Goal: Task Accomplishment & Management: Complete application form

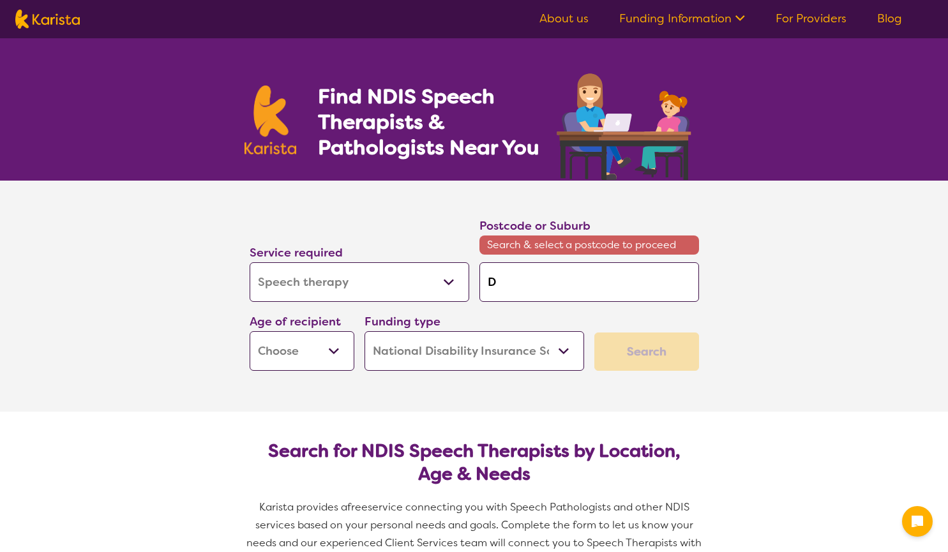
select select "Speech therapy"
select select "NDIS"
select select "Speech therapy"
select select "NDIS"
type input "Do"
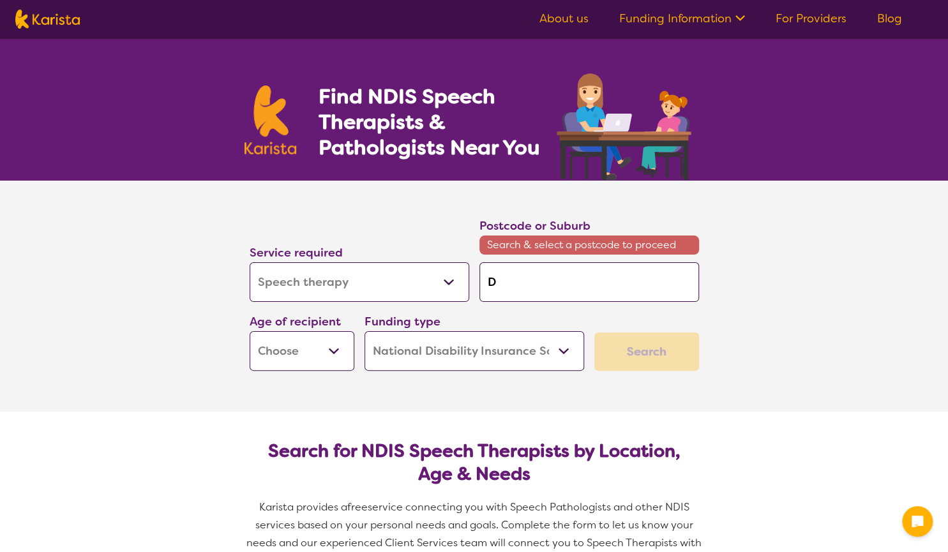
type input "Do"
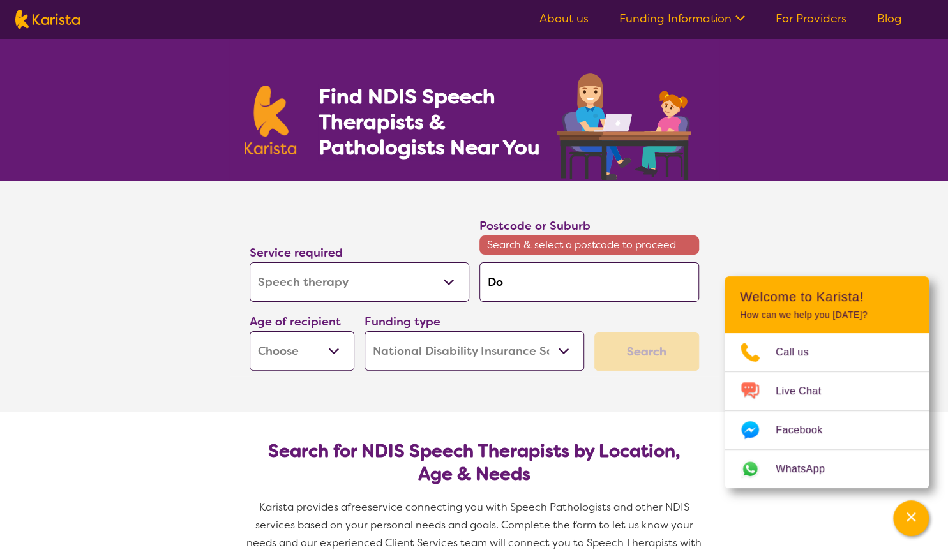
type input "Doo"
type input "Dool"
type input "Doola"
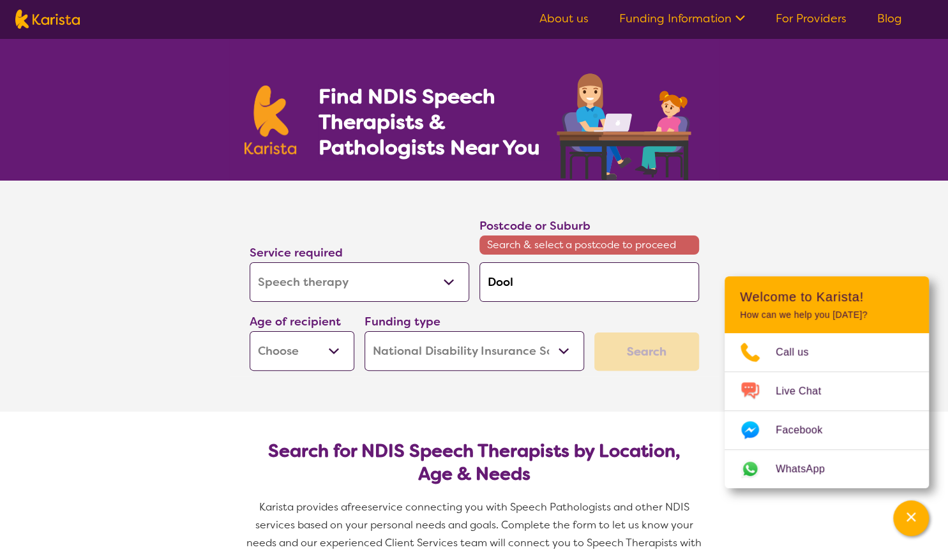
type input "Doola"
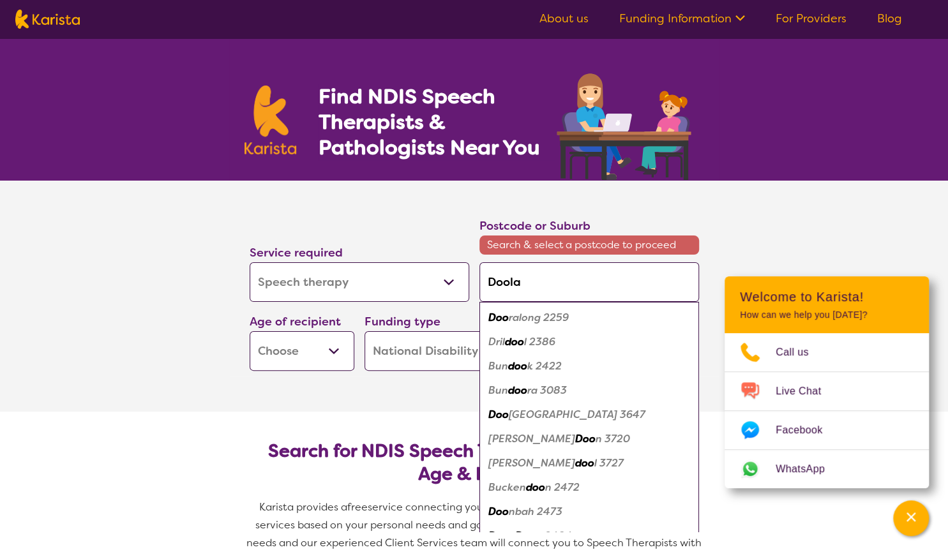
type input "Doolan"
type input "Dooland"
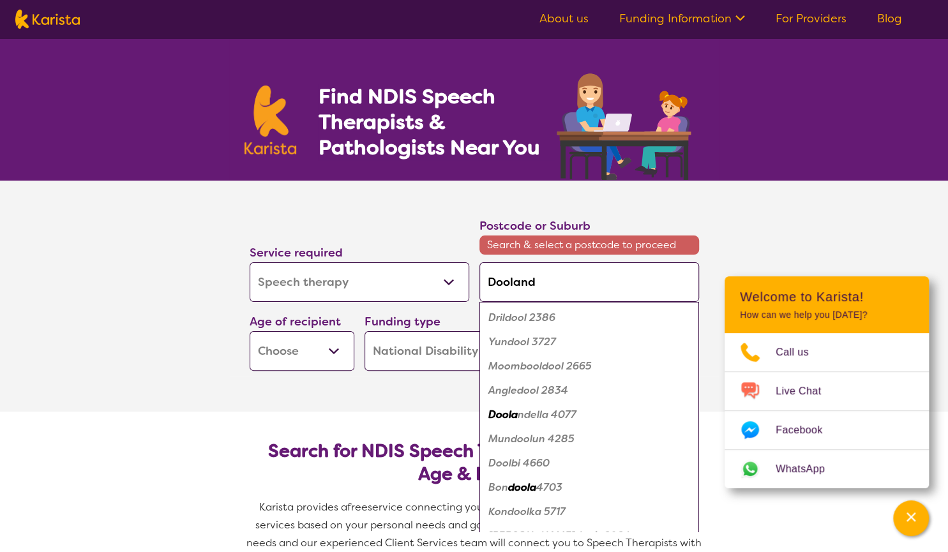
type input "Doolande"
type input "Doolandel"
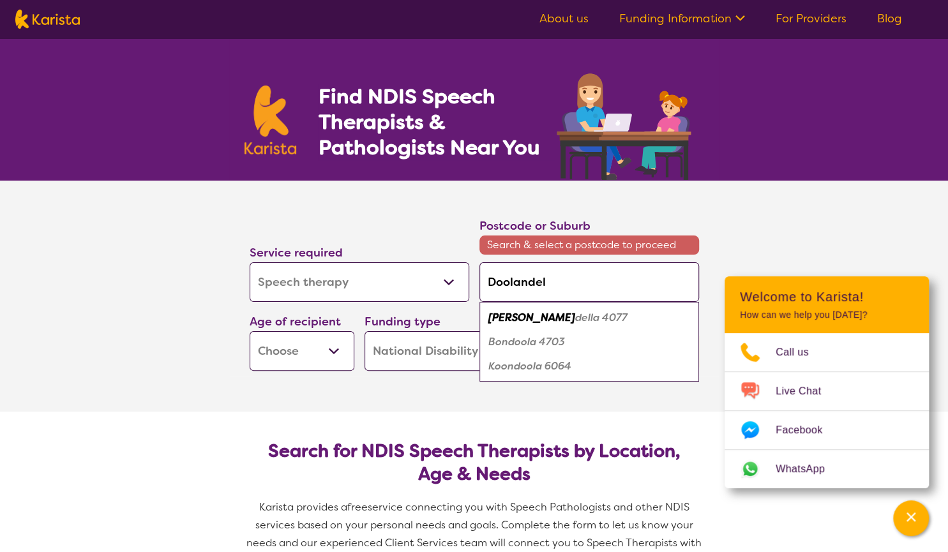
type input "Doolandell"
type input "Doolandella"
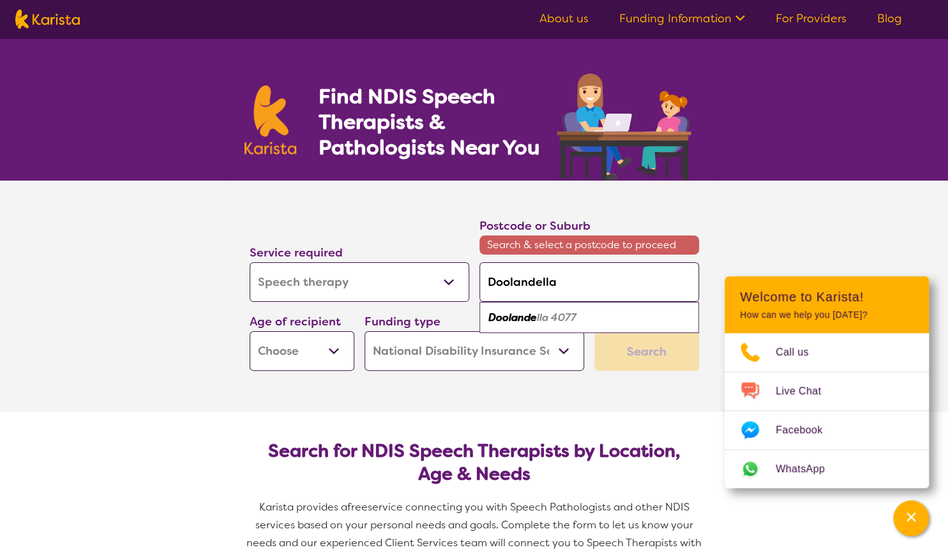
type input "Doolandella"
click at [539, 313] on em "Doolandella" at bounding box center [518, 317] width 60 height 13
type input "4077"
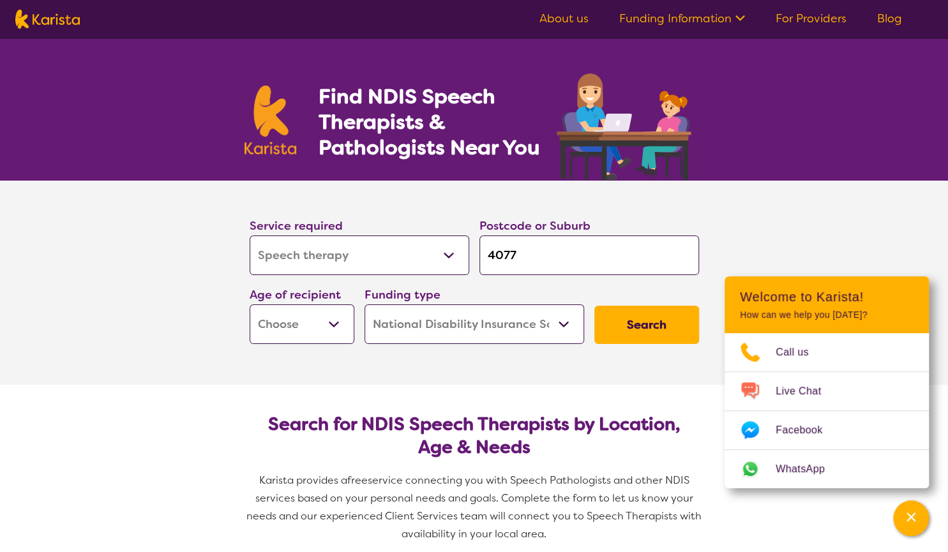
click at [250, 305] on select "Early Childhood - 0 to 9 Child - 10 to 11 Adolescent - 12 to 17 Adult - 18 to 6…" at bounding box center [302, 325] width 105 height 40
select select "CH"
click option "Child - 10 to 11" at bounding box center [0, 0] width 0 height 0
select select "CH"
click at [663, 310] on button "Search" at bounding box center [646, 325] width 105 height 38
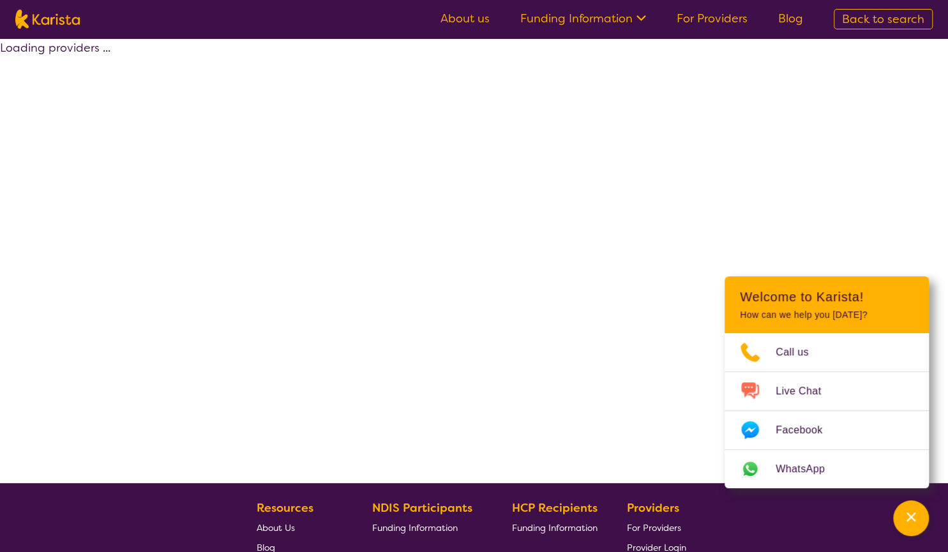
select select "by_score"
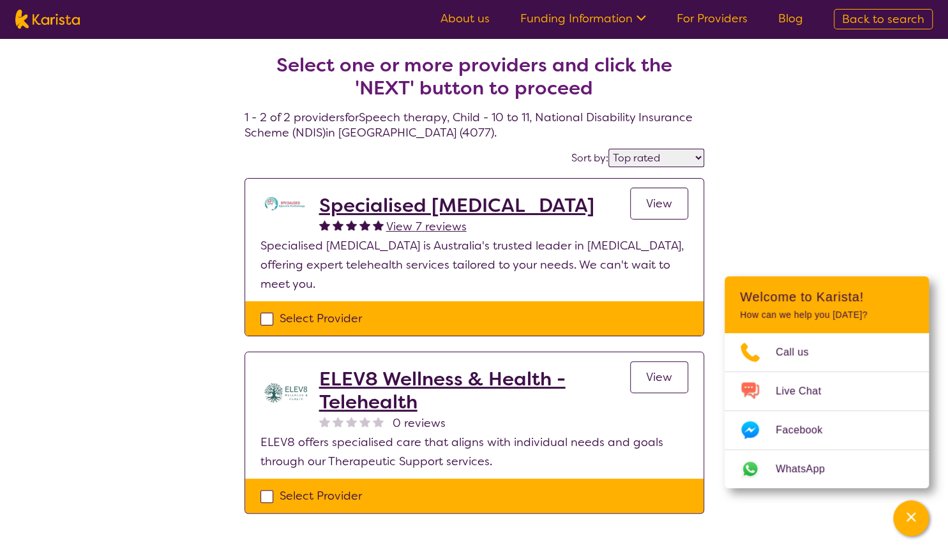
click at [656, 204] on span "View" at bounding box center [659, 203] width 26 height 15
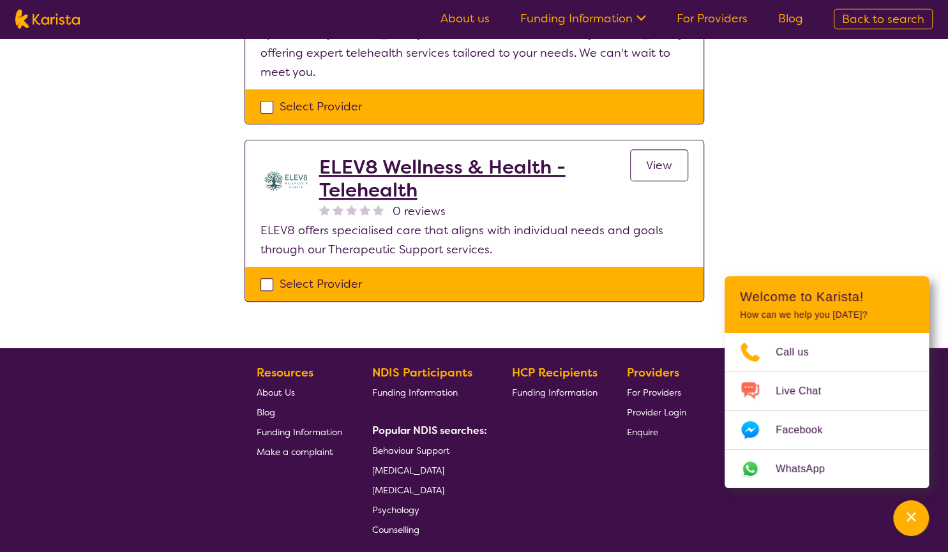
scroll to position [216, 0]
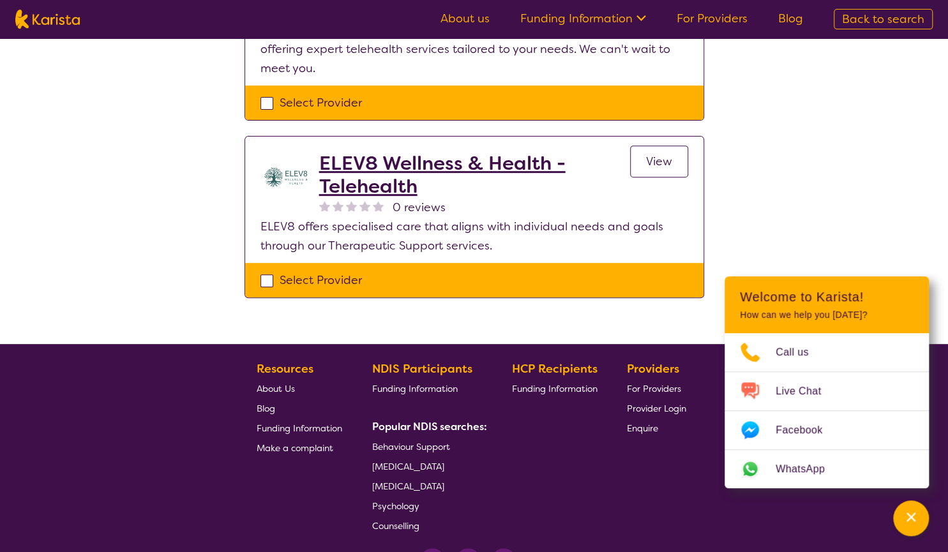
click at [644, 163] on link "View" at bounding box center [659, 162] width 58 height 32
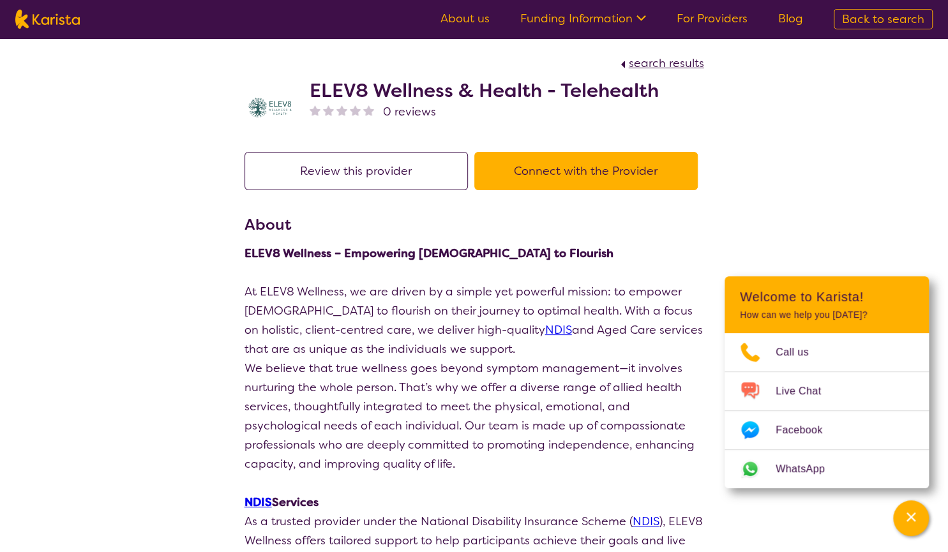
click at [534, 163] on button "Connect with the Provider" at bounding box center [585, 171] width 223 height 38
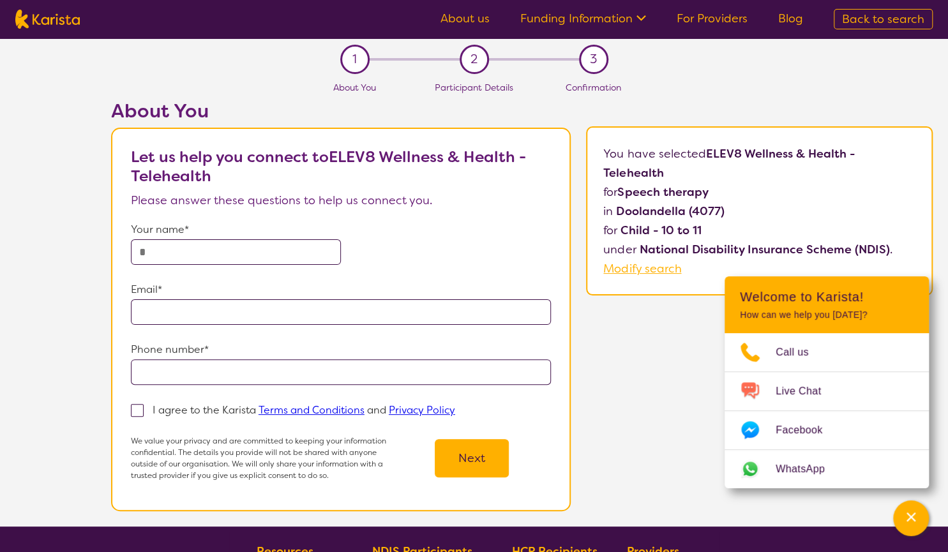
click at [146, 245] on input "text" at bounding box center [236, 252] width 210 height 26
type input "**********"
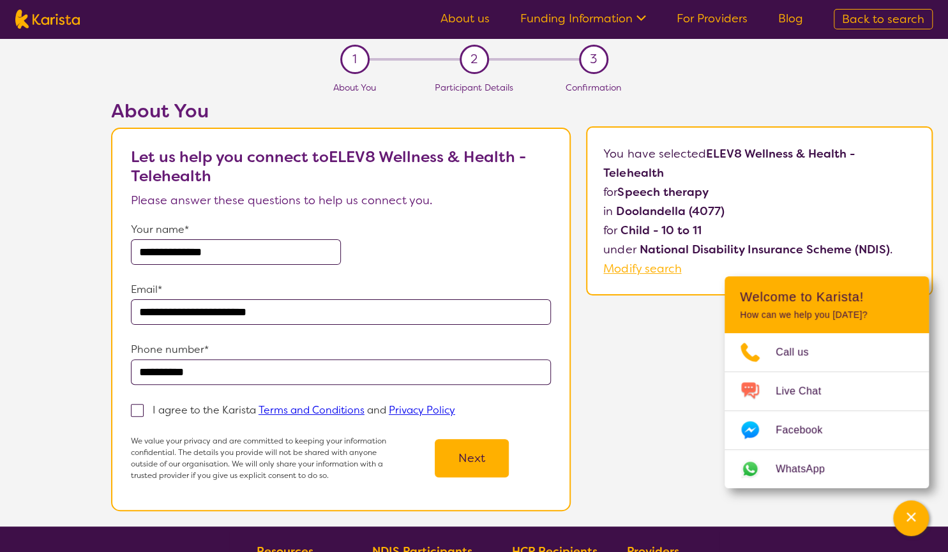
click at [145, 410] on label "I agree to the Karista Terms and Conditions and Privacy Policy" at bounding box center [297, 409] width 333 height 15
click at [455, 410] on input "I agree to the Karista Terms and Conditions and Privacy Policy" at bounding box center [459, 409] width 8 height 8
checkbox input "true"
click at [476, 476] on button "Next" at bounding box center [472, 458] width 74 height 38
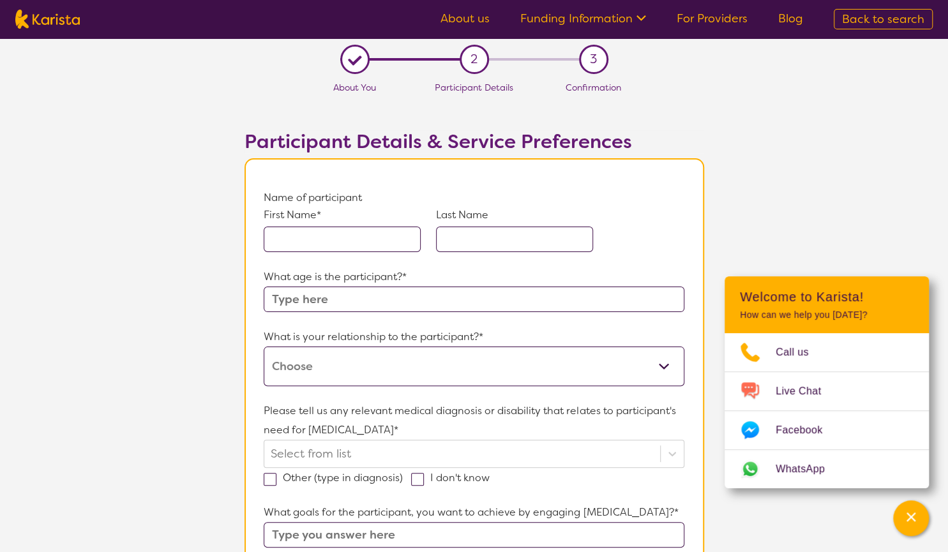
click at [404, 241] on input "text" at bounding box center [342, 240] width 157 height 26
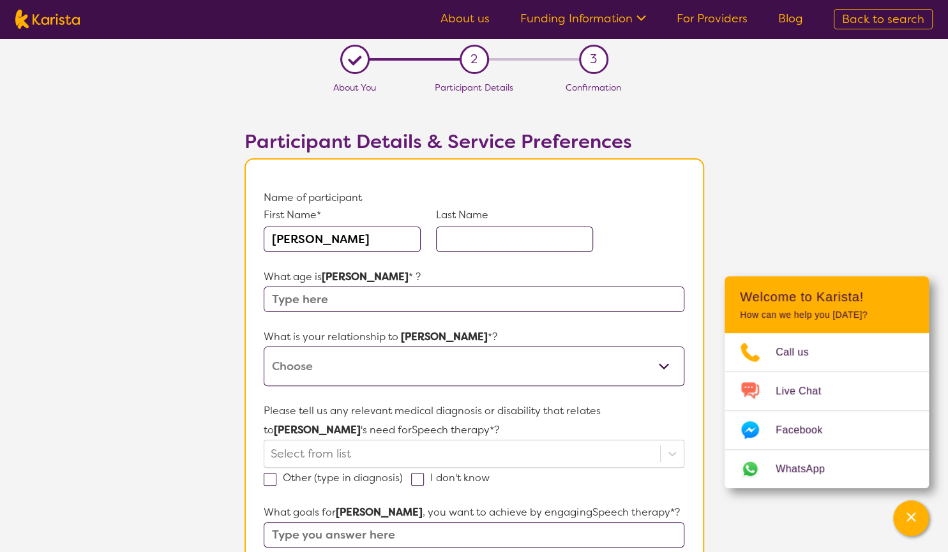
type input "[PERSON_NAME]"
click at [527, 245] on input "text" at bounding box center [514, 240] width 157 height 26
type input "[PERSON_NAME]"
type input "10"
click at [264, 347] on select "This request is for myself I am their parent I am their child I am their spouse…" at bounding box center [474, 367] width 420 height 40
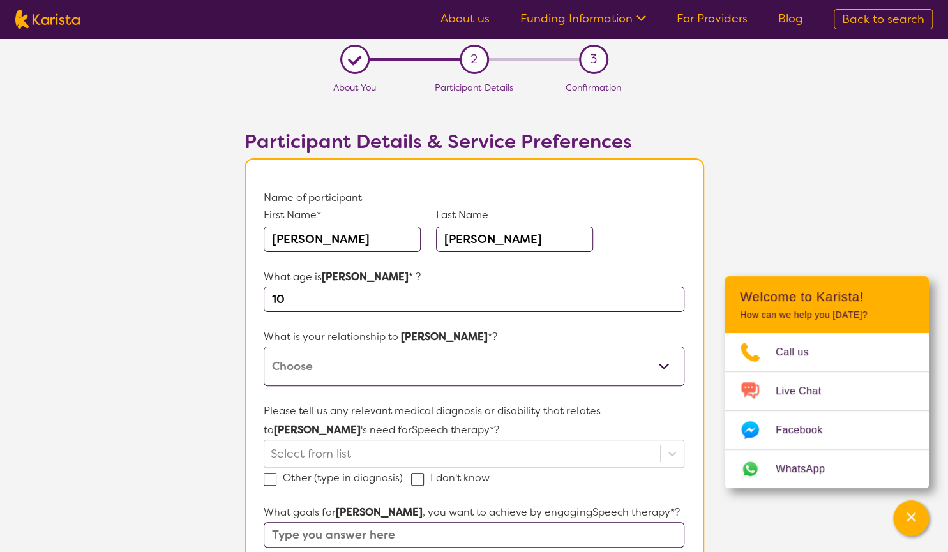
select select "I am their parent"
click option "I am their parent" at bounding box center [0, 0] width 0 height 0
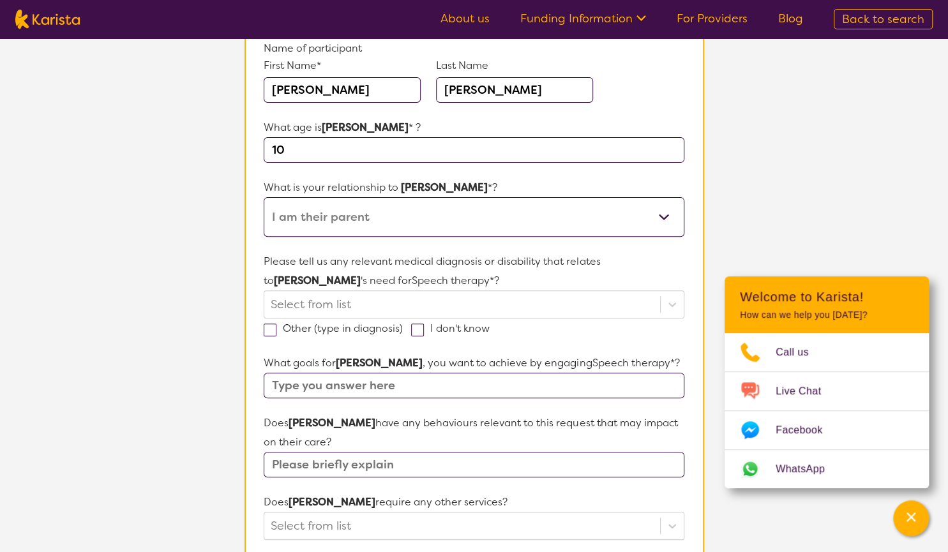
scroll to position [155, 0]
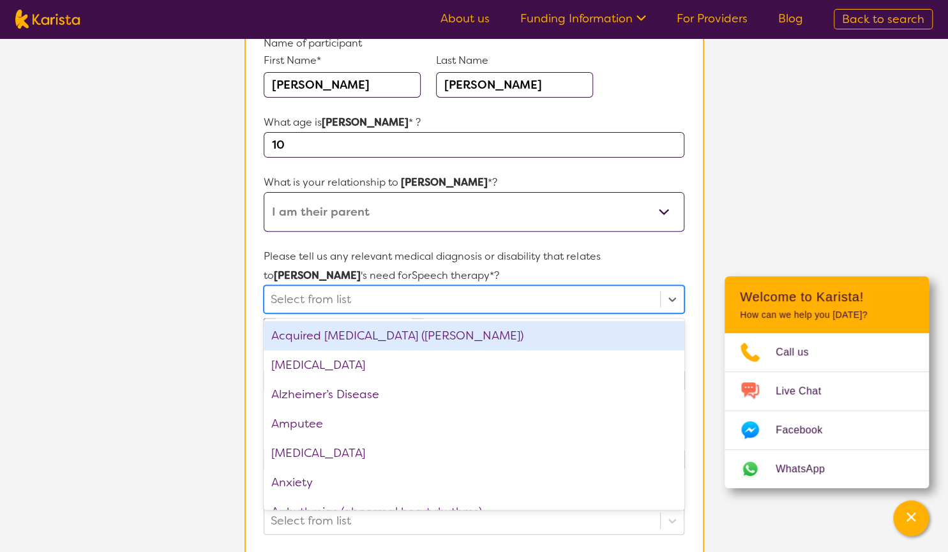
click at [345, 303] on div at bounding box center [462, 300] width 382 height 22
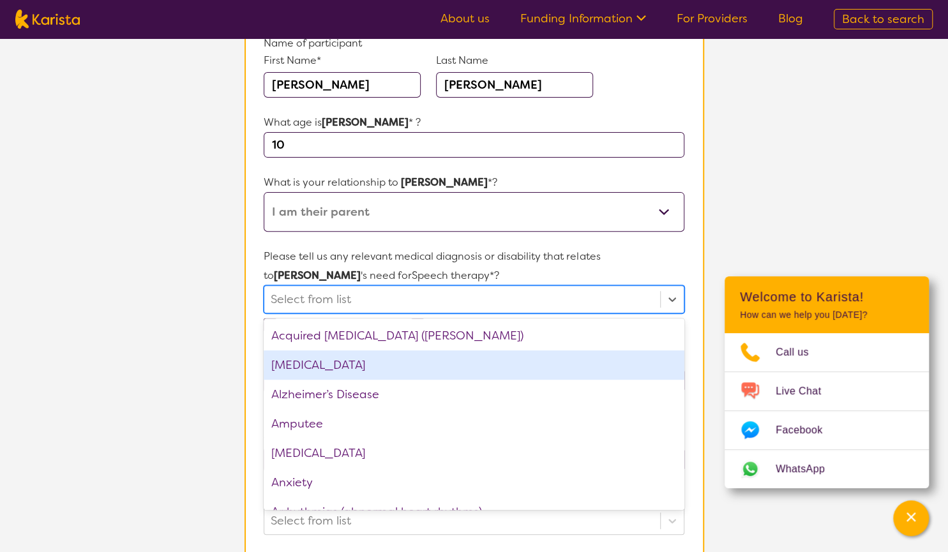
click at [318, 375] on div "[MEDICAL_DATA]" at bounding box center [474, 365] width 420 height 29
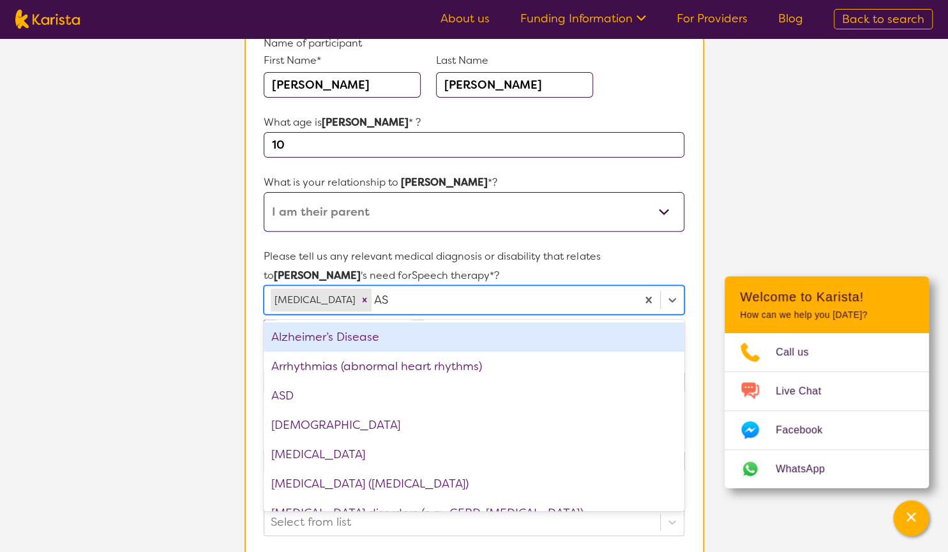
type input "ASD"
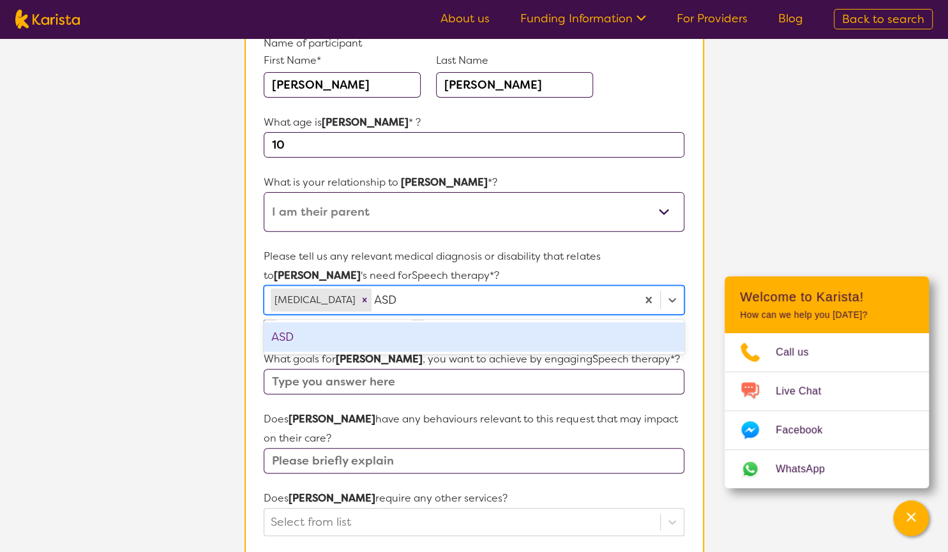
click at [312, 340] on div "ASD" at bounding box center [474, 336] width 420 height 29
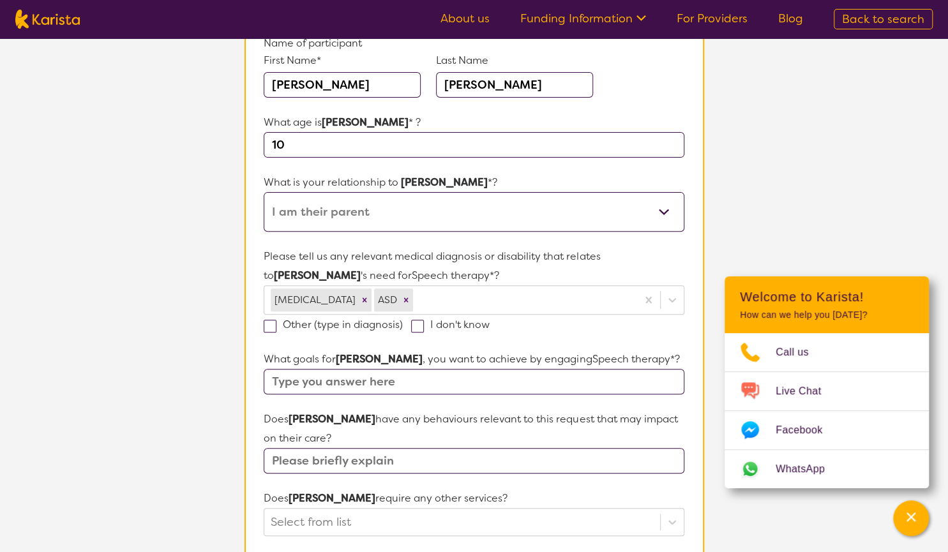
click at [201, 372] on section "L About You 2 Participant Details 3 Confirmation Participant Details & Service …" at bounding box center [474, 447] width 948 height 1127
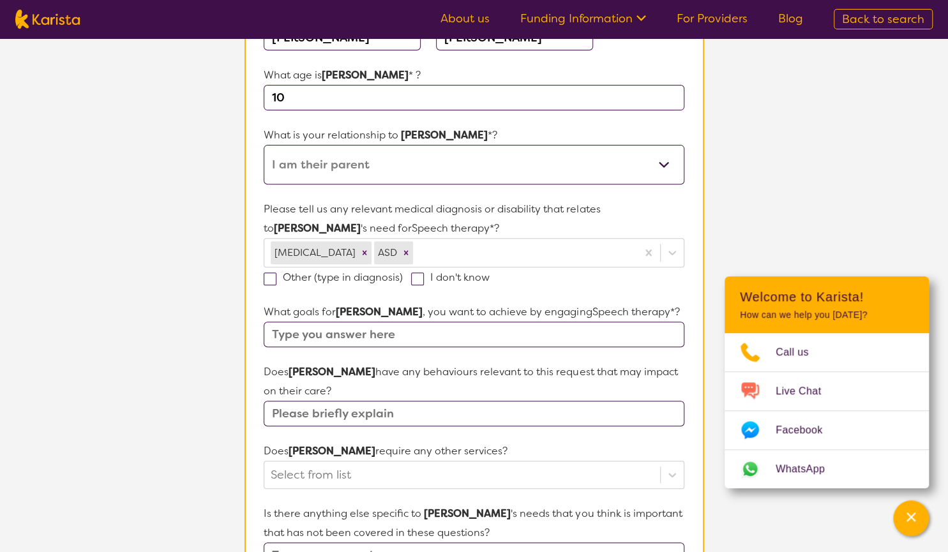
scroll to position [202, 0]
click at [349, 333] on input "text" at bounding box center [474, 334] width 420 height 26
type input "Improve communication, delay in languange, affecting school performance and dai…"
click at [306, 407] on input "text" at bounding box center [474, 413] width 420 height 26
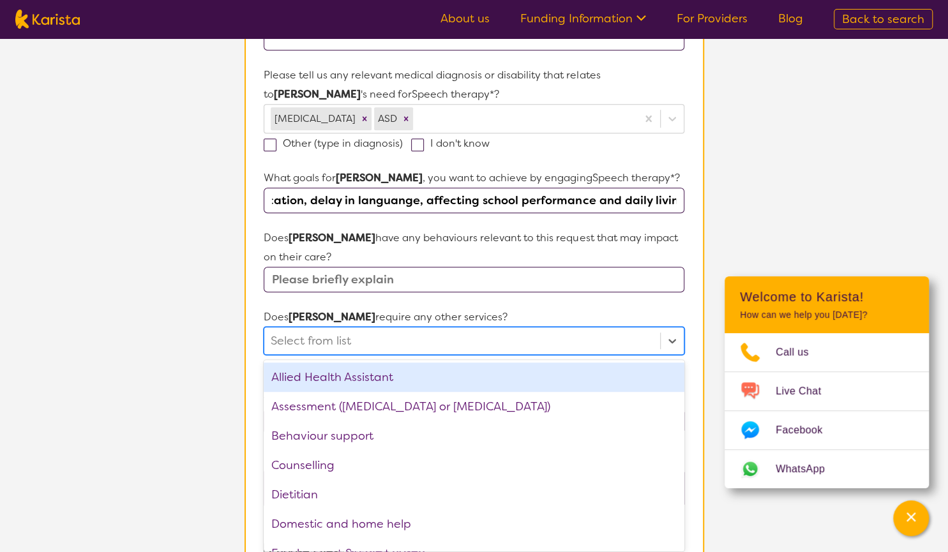
click at [340, 355] on div "option Allied Health Assistant focused, 1 of 21. 21 results available. Use Up a…" at bounding box center [474, 341] width 420 height 28
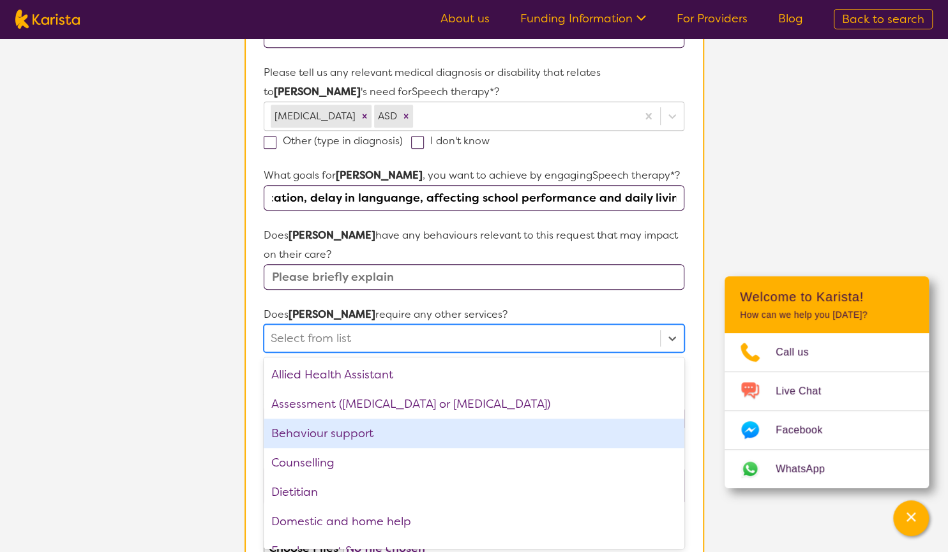
click at [324, 440] on div "Behaviour support" at bounding box center [474, 433] width 420 height 29
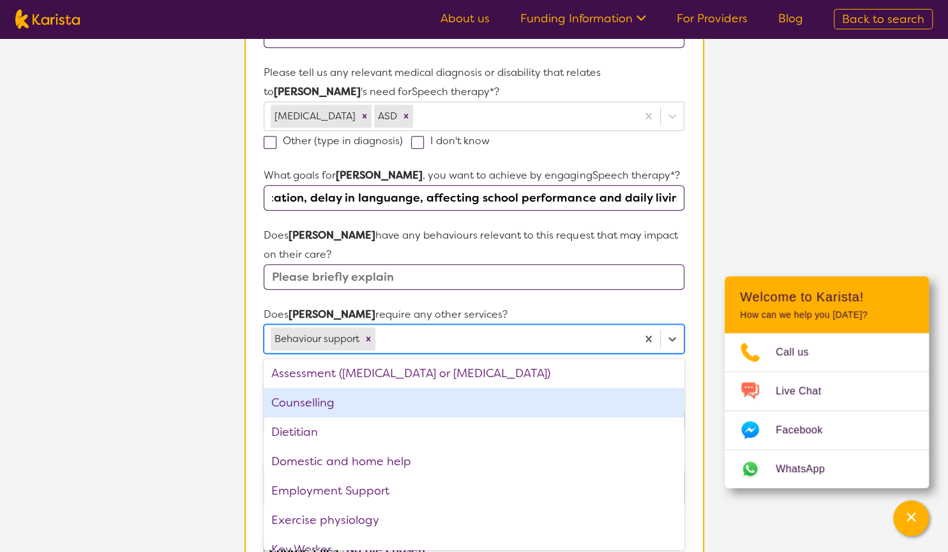
scroll to position [31, 0]
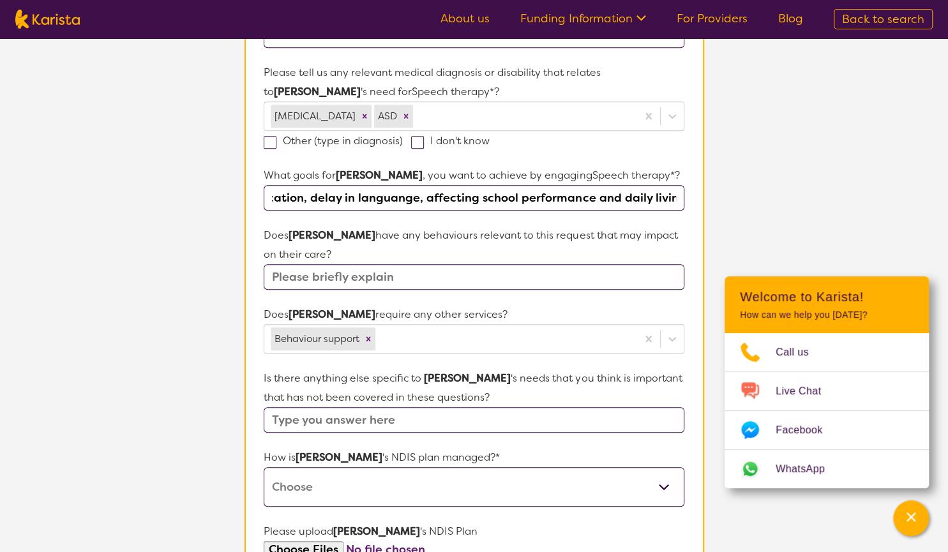
click at [216, 411] on section "L About You 2 Participant Details 3 Confirmation Participant Details & Service …" at bounding box center [474, 264] width 948 height 1128
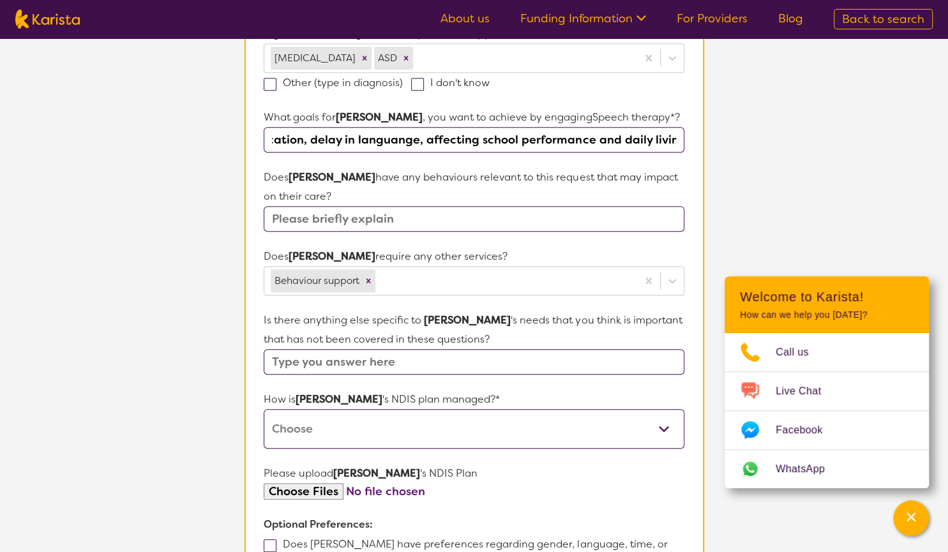
scroll to position [398, 0]
click at [264, 408] on select "Self-managed NDIS plan Managed by a registered plan management provider (not th…" at bounding box center [474, 428] width 420 height 40
select select "Self Managed"
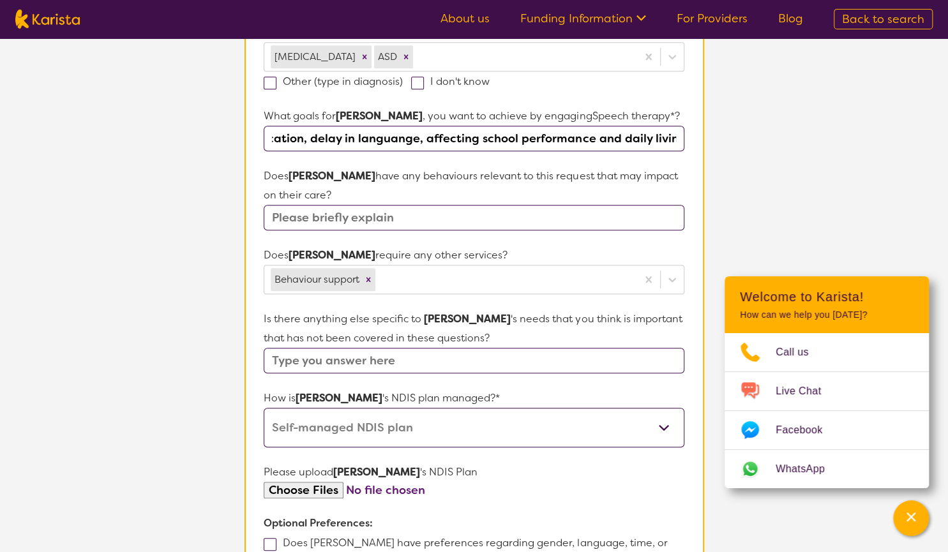
click option "Self-managed NDIS plan" at bounding box center [0, 0] width 0 height 0
click at [294, 491] on input "file" at bounding box center [474, 490] width 420 height 17
type input "C:\fakepath\[PERSON_NAME].NDIS.plan.pdf"
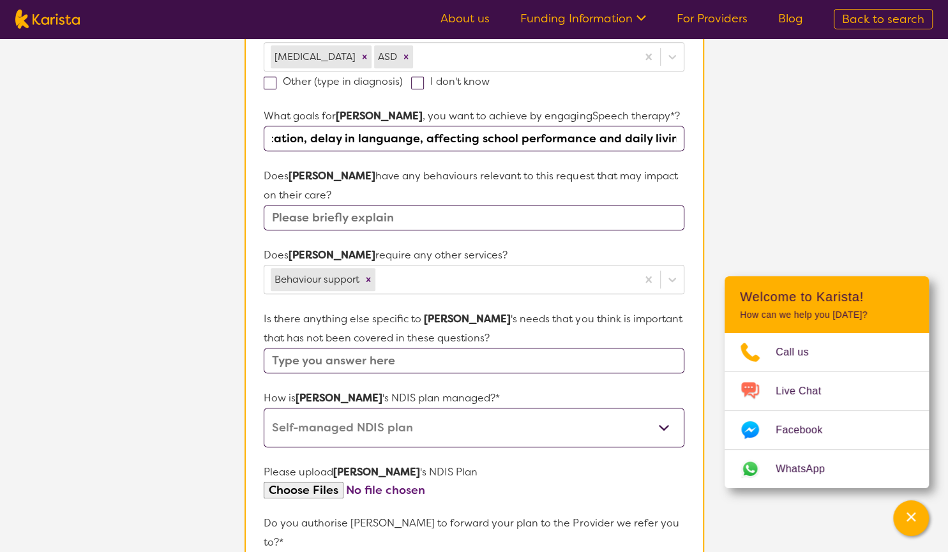
scroll to position [573, 0]
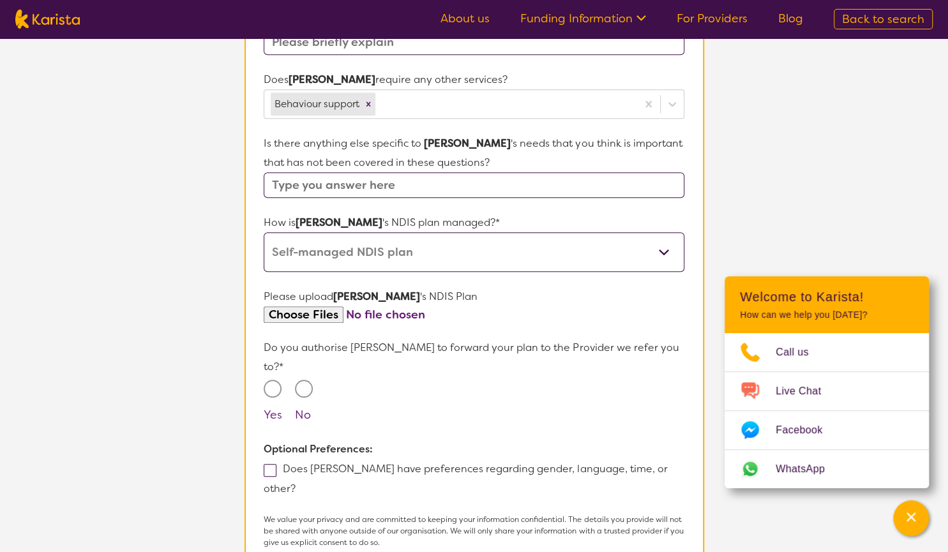
click at [273, 380] on input "Yes" at bounding box center [273, 389] width 18 height 18
radio input "true"
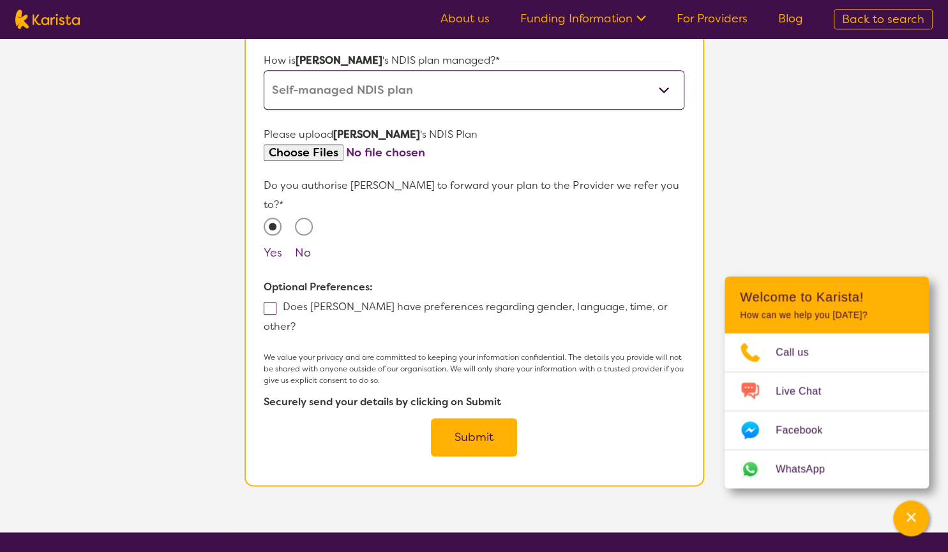
scroll to position [736, 0]
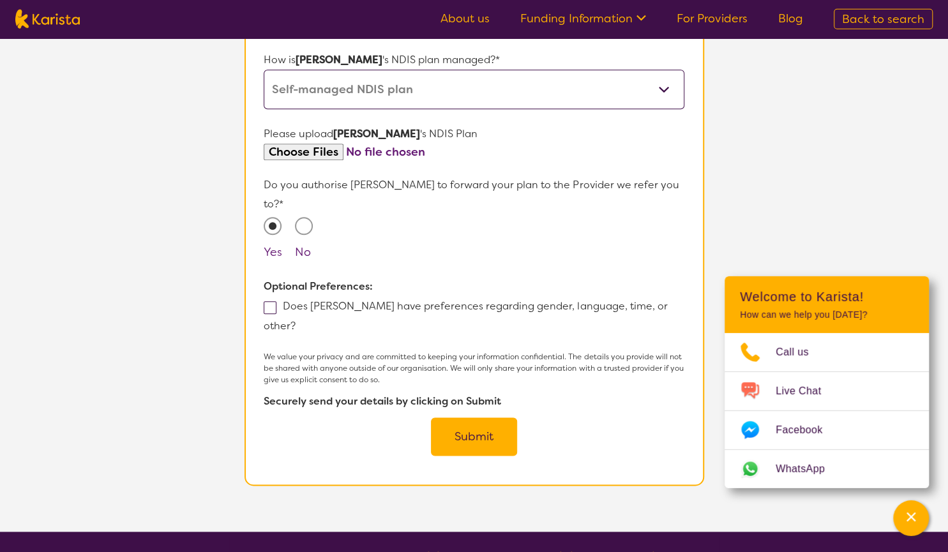
click at [471, 418] on button "Submit" at bounding box center [474, 437] width 86 height 38
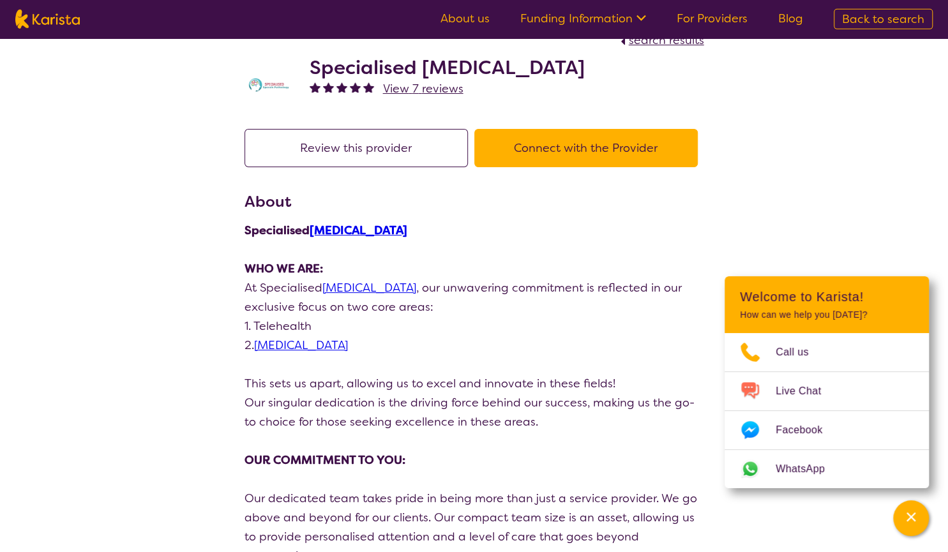
scroll to position [21, 0]
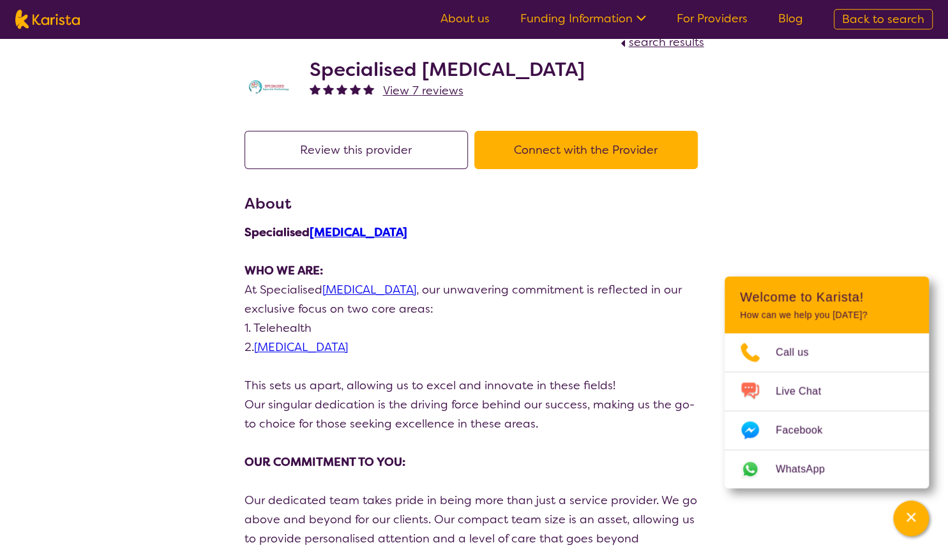
click at [396, 235] on link "[MEDICAL_DATA]" at bounding box center [359, 232] width 98 height 15
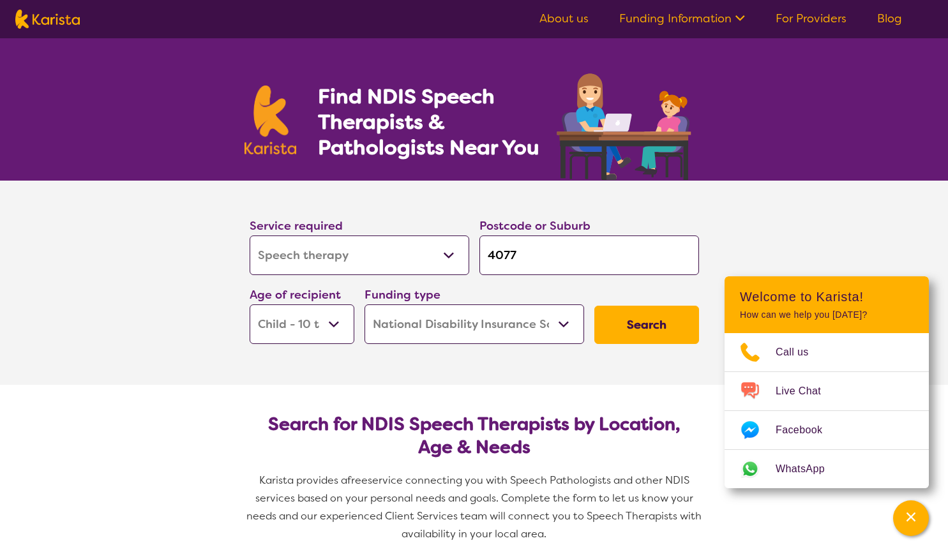
select select "Speech therapy"
select select "CH"
select select "NDIS"
select select "Speech therapy"
select select "CH"
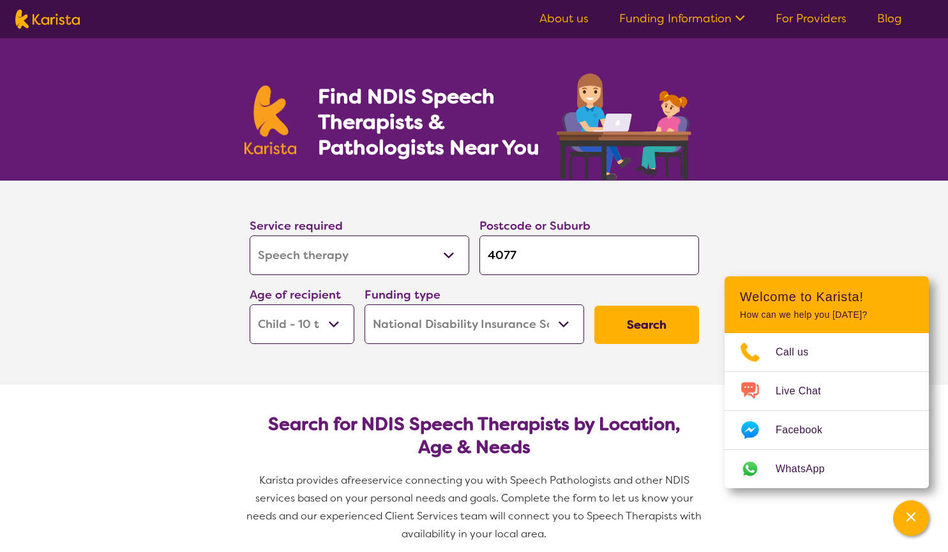
select select "NDIS"
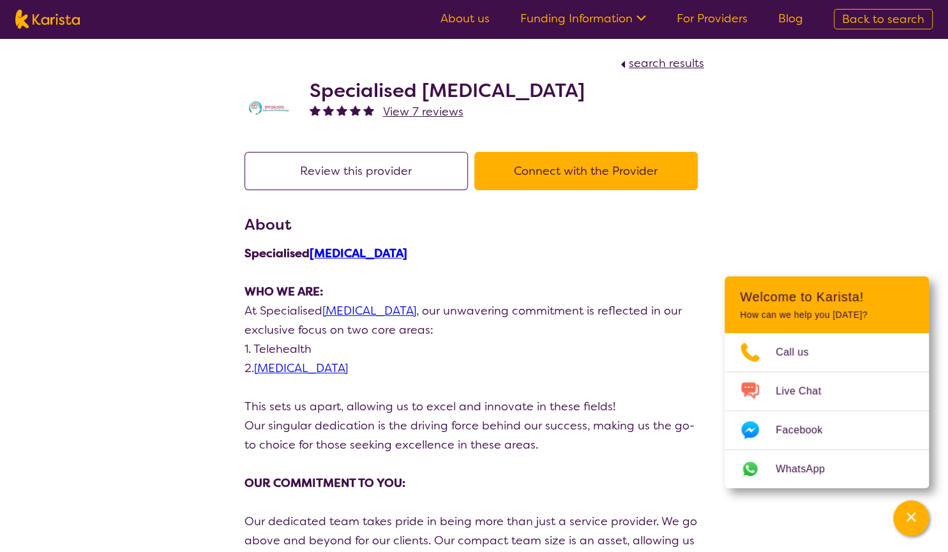
click at [545, 172] on button "Connect with the Provider" at bounding box center [585, 171] width 223 height 38
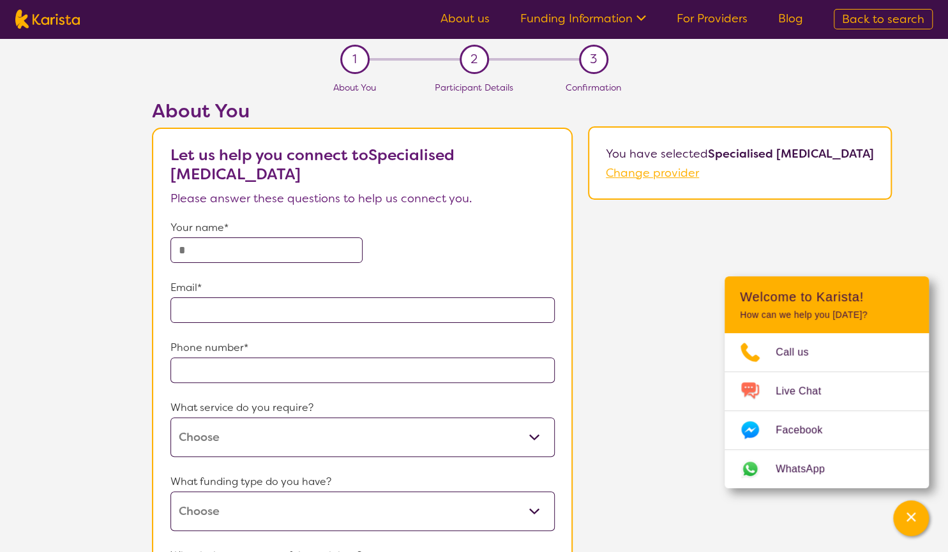
click at [250, 248] on input "text" at bounding box center [266, 251] width 192 height 26
type input "**********"
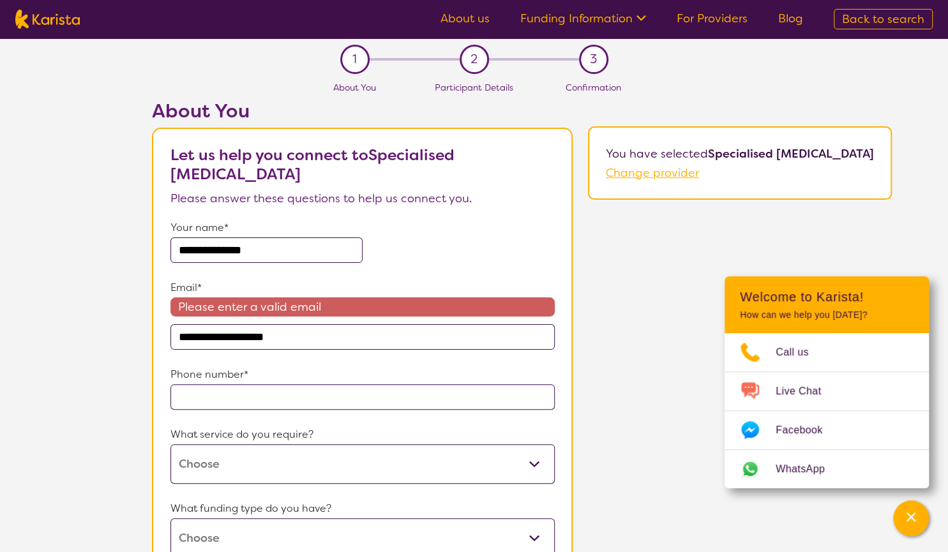
type input "**********"
type input "4108"
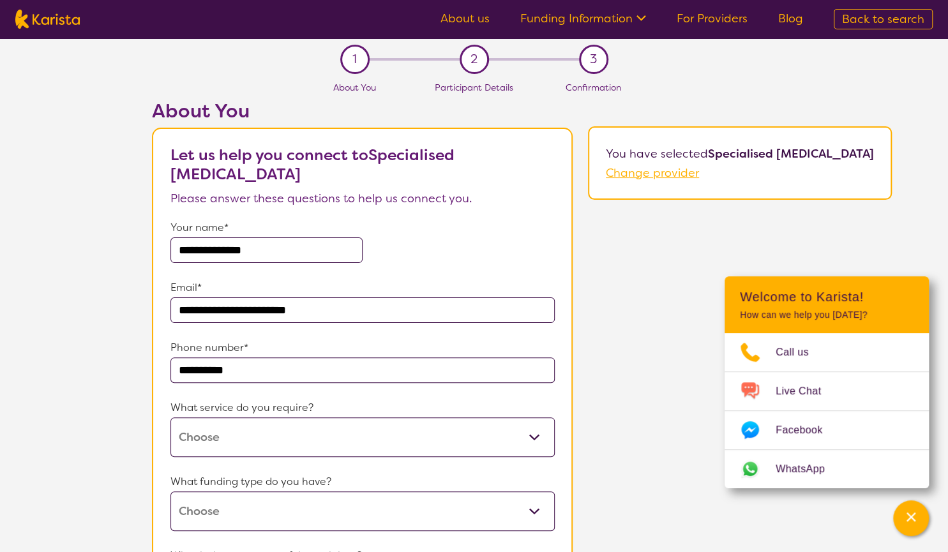
click at [170, 418] on select "Speech therapy" at bounding box center [362, 438] width 384 height 40
select select "18"
click option "Speech therapy" at bounding box center [0, 0] width 0 height 0
click at [170, 492] on select "Home Care Package (HCP) National Disability Insurance Scheme (NDIS) I don't know" at bounding box center [362, 512] width 384 height 40
select select "NDIS"
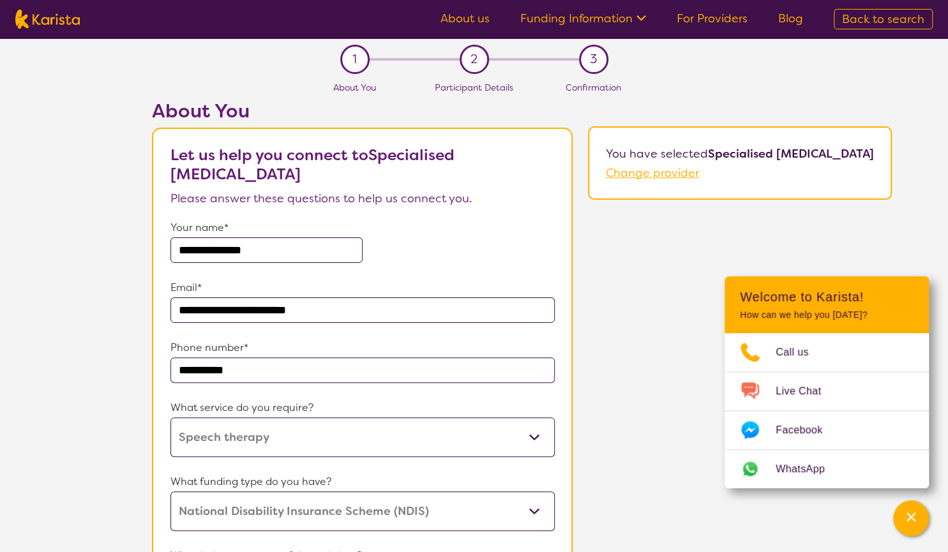
click option "National Disability Insurance Scheme (NDIS)" at bounding box center [0, 0] width 0 height 0
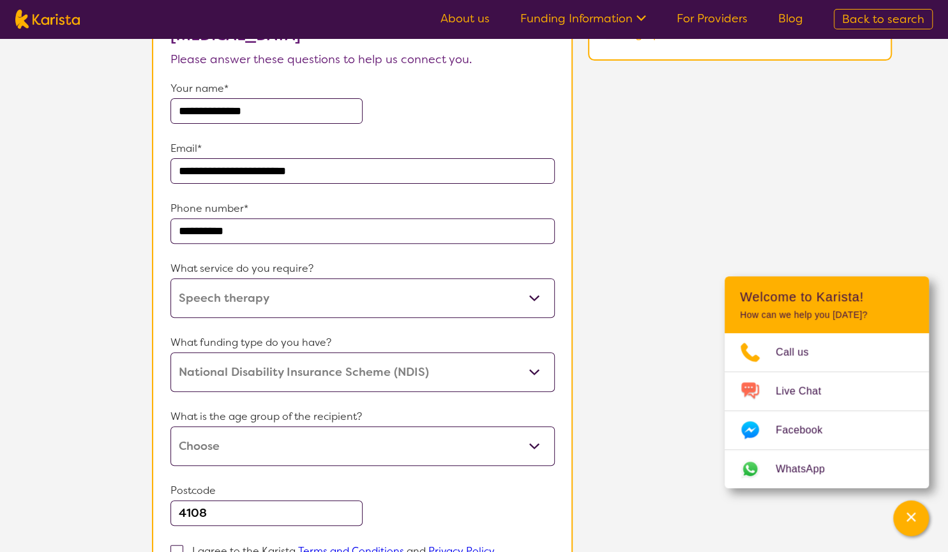
scroll to position [169, 0]
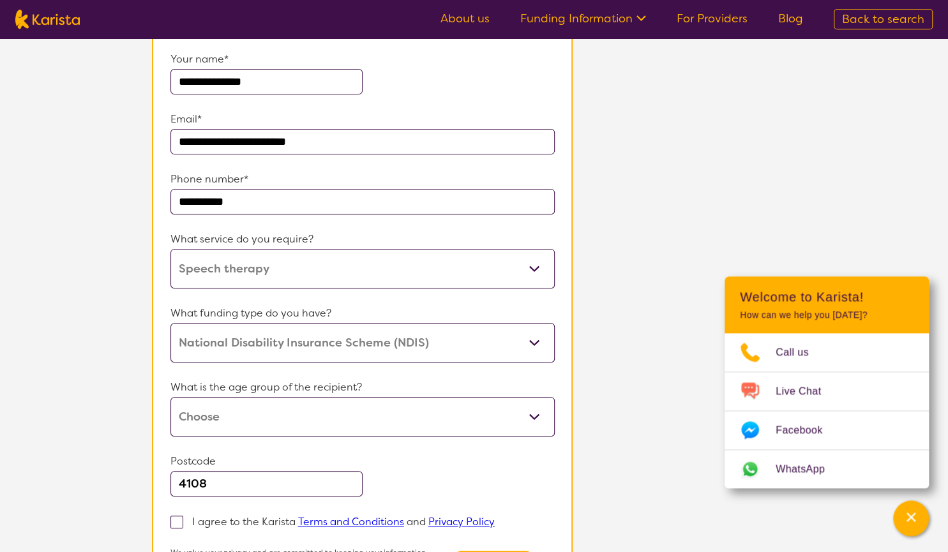
click at [170, 397] on select "Early Childhood - 0 to 9 Child - 10 to 11 Adolescent - 12 to 17 Adult - 18 to 6…" at bounding box center [362, 417] width 384 height 40
select select "CH"
click option "Child - 10 to 11" at bounding box center [0, 0] width 0 height 0
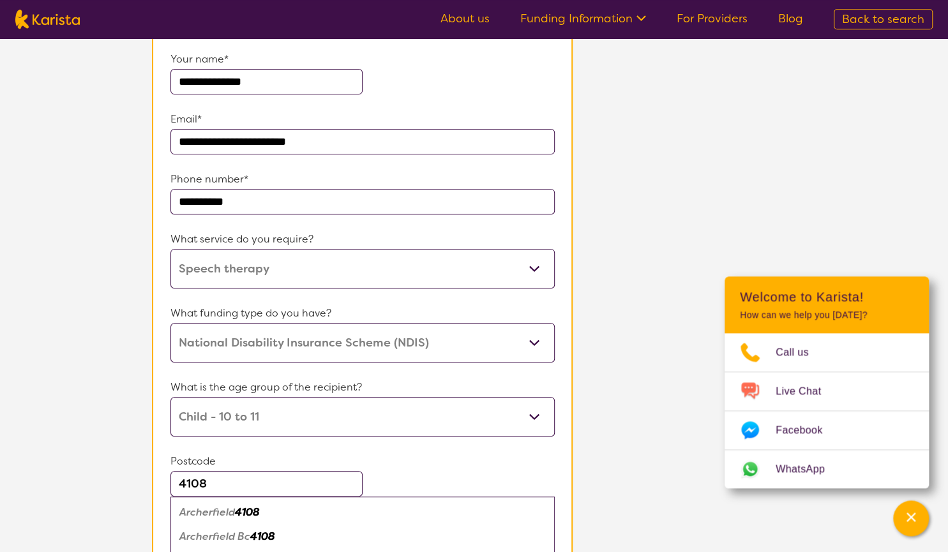
click at [245, 481] on input "4108" at bounding box center [266, 484] width 192 height 26
type input "4077"
click at [209, 509] on em "Doolandella" at bounding box center [209, 512] width 60 height 13
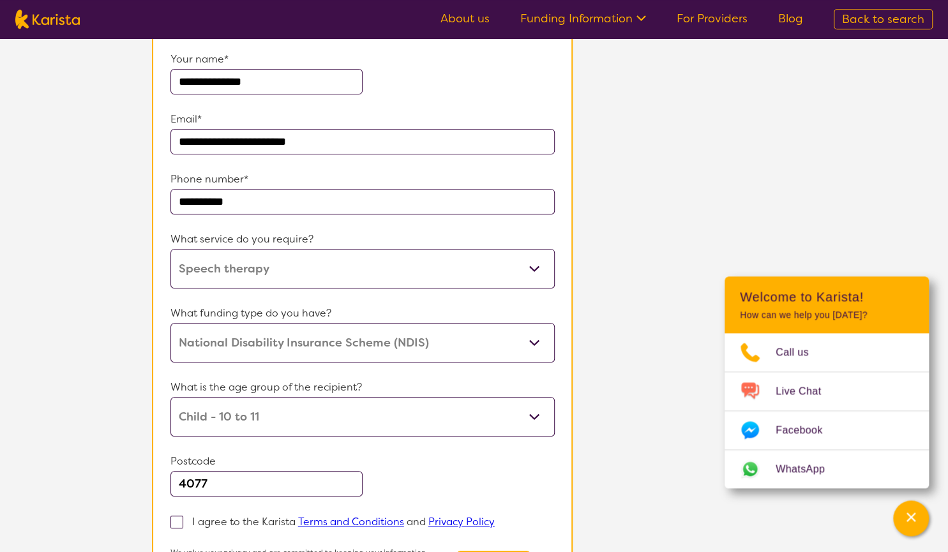
scroll to position [204, 0]
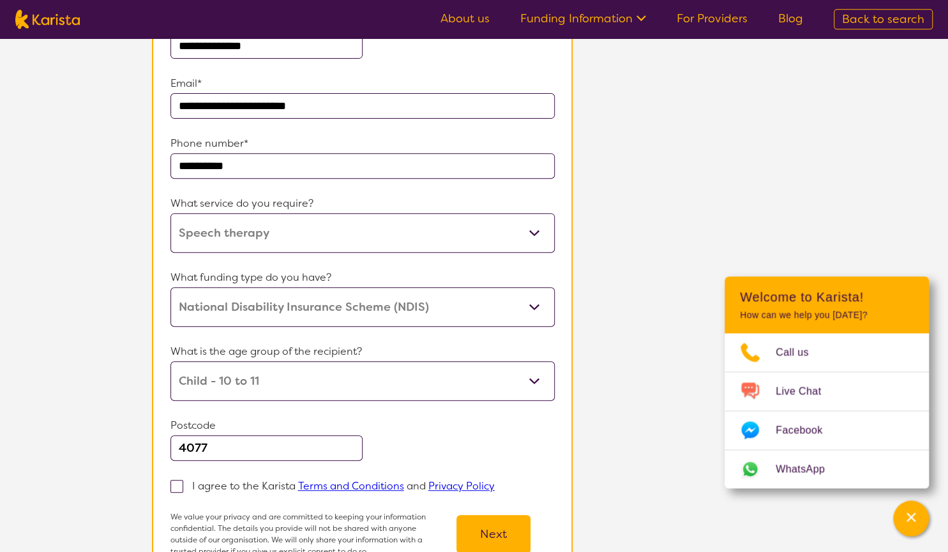
click at [170, 485] on span at bounding box center [176, 486] width 13 height 13
click at [495, 485] on input "I agree to the Karista Terms and Conditions and Privacy Policy" at bounding box center [499, 485] width 8 height 8
checkbox input "true"
click at [489, 529] on button "Next" at bounding box center [493, 534] width 74 height 38
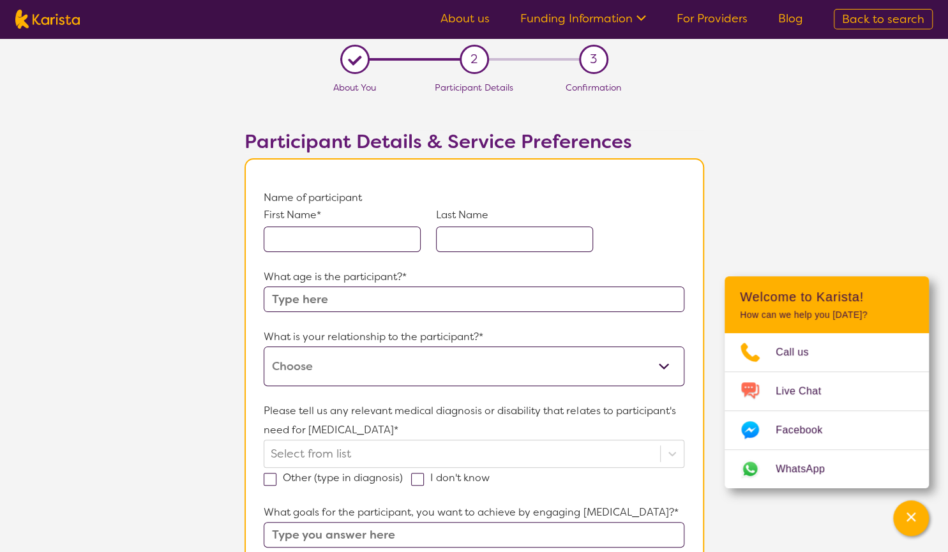
click at [379, 236] on input "text" at bounding box center [342, 240] width 157 height 26
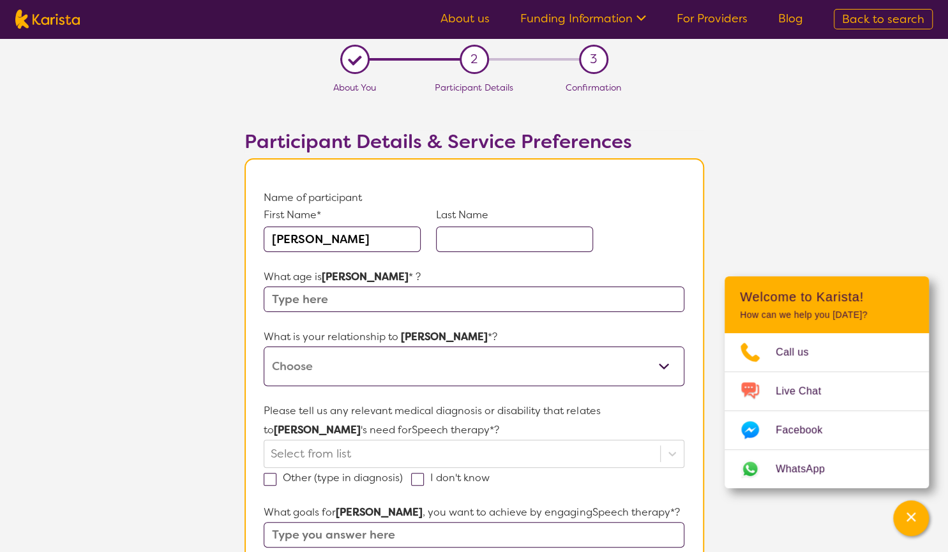
type input "[PERSON_NAME]"
type input "10"
click at [264, 347] on select "This request is for myself I am their parent I am their child I am their spouse…" at bounding box center [474, 367] width 420 height 40
select select "I am their parent"
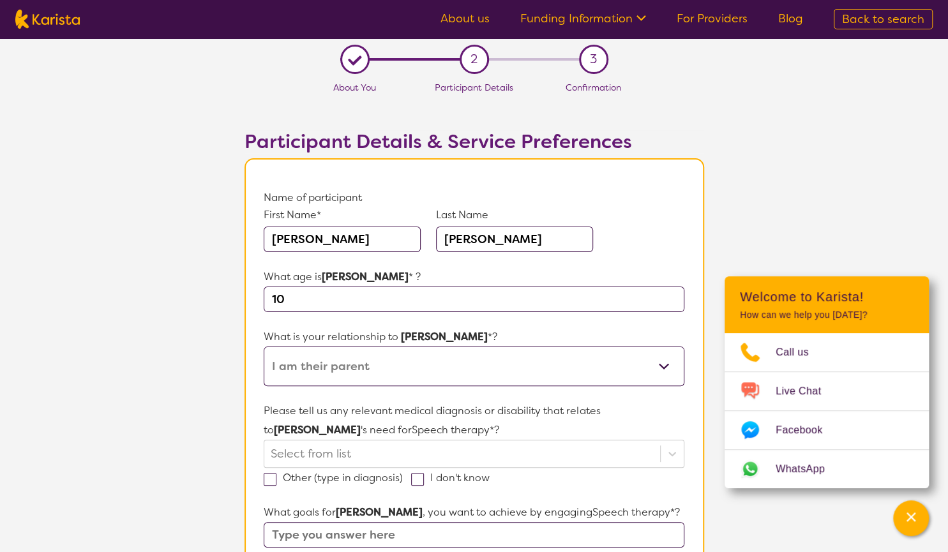
click option "I am their parent" at bounding box center [0, 0] width 0 height 0
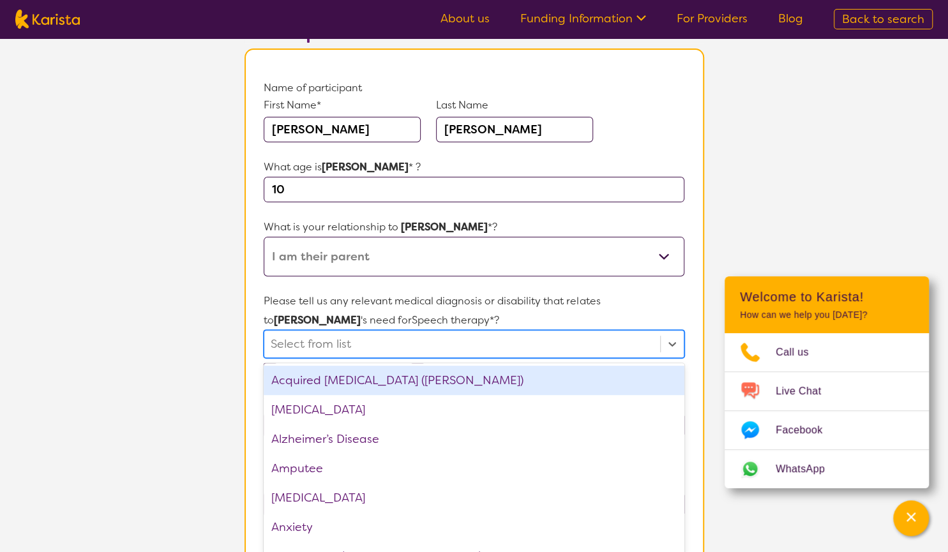
click at [380, 358] on div "option Acquired [MEDICAL_DATA] (ABI) focused, 1 of 75. 75 results available. Us…" at bounding box center [474, 344] width 420 height 28
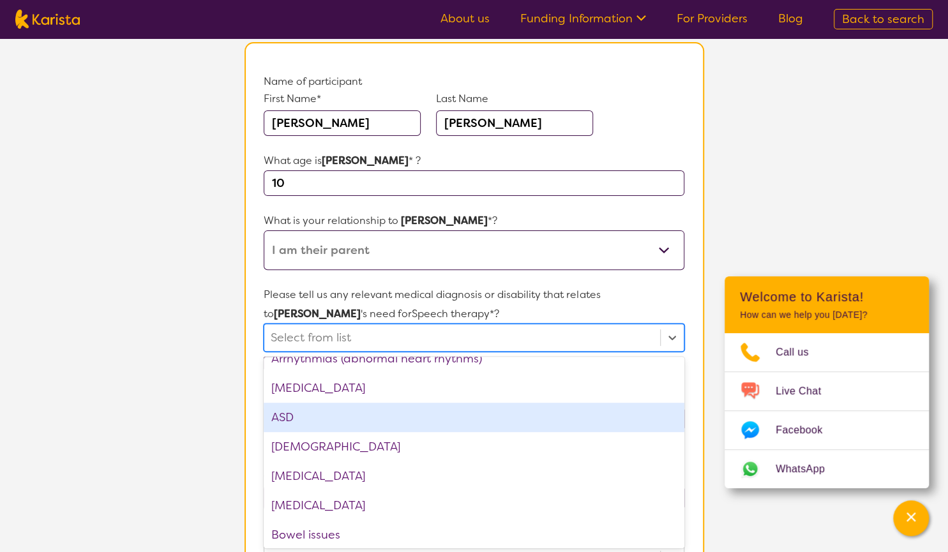
scroll to position [199, 0]
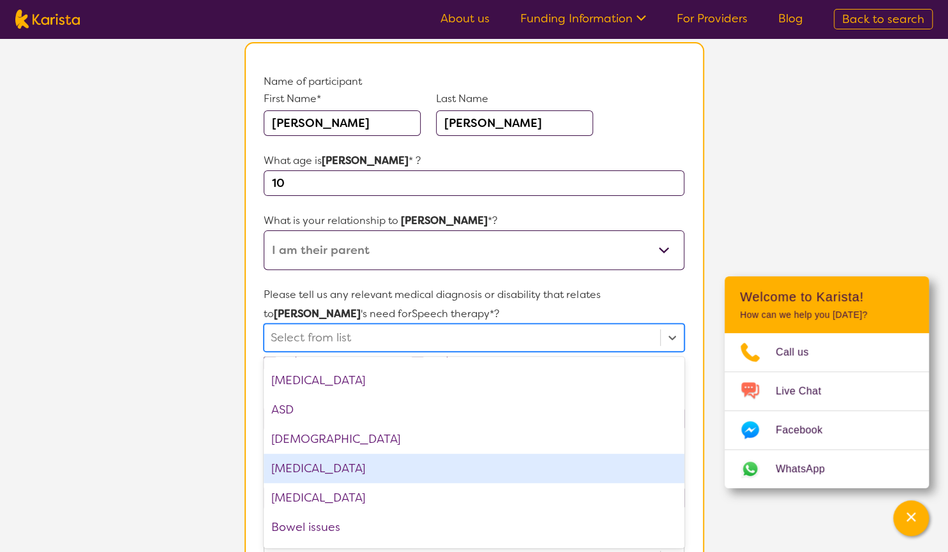
click at [367, 461] on div "[MEDICAL_DATA]" at bounding box center [474, 468] width 420 height 29
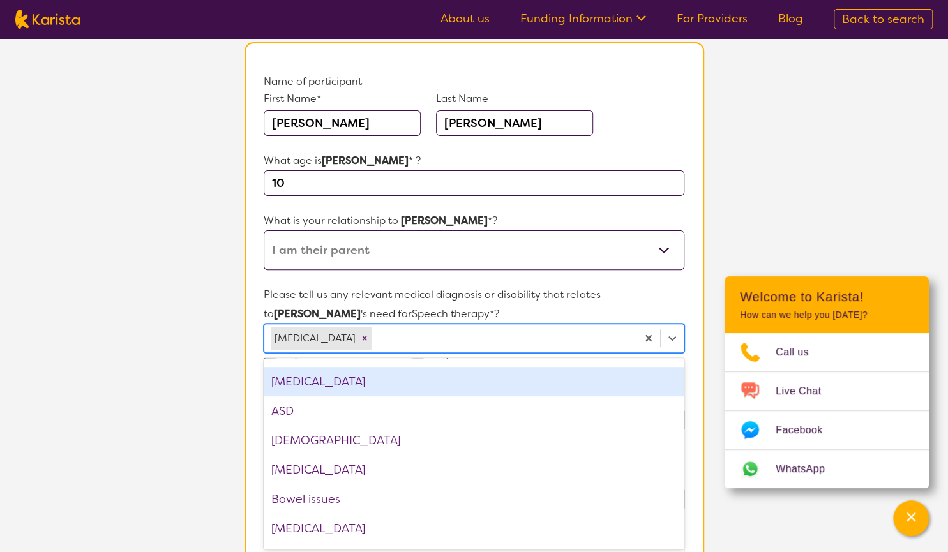
scroll to position [0, 0]
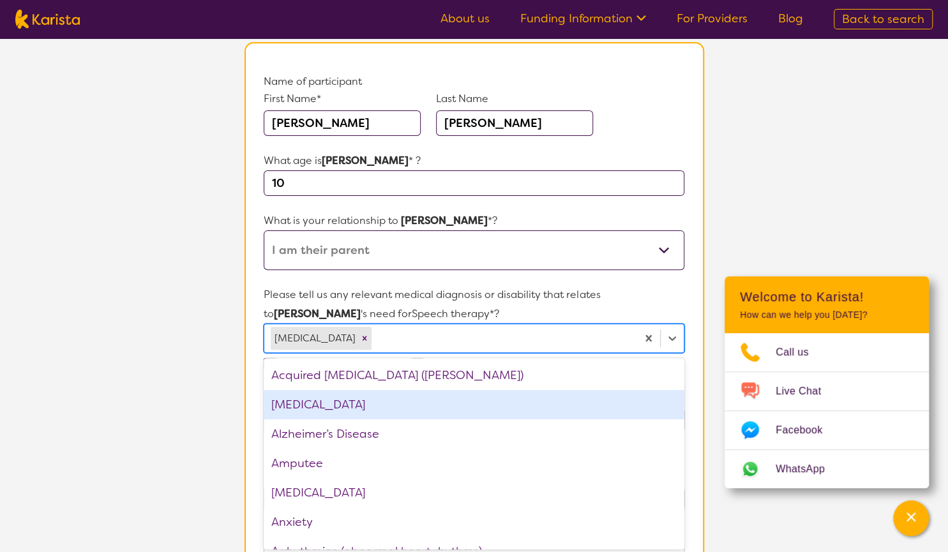
click at [379, 402] on div "[MEDICAL_DATA]" at bounding box center [474, 404] width 420 height 29
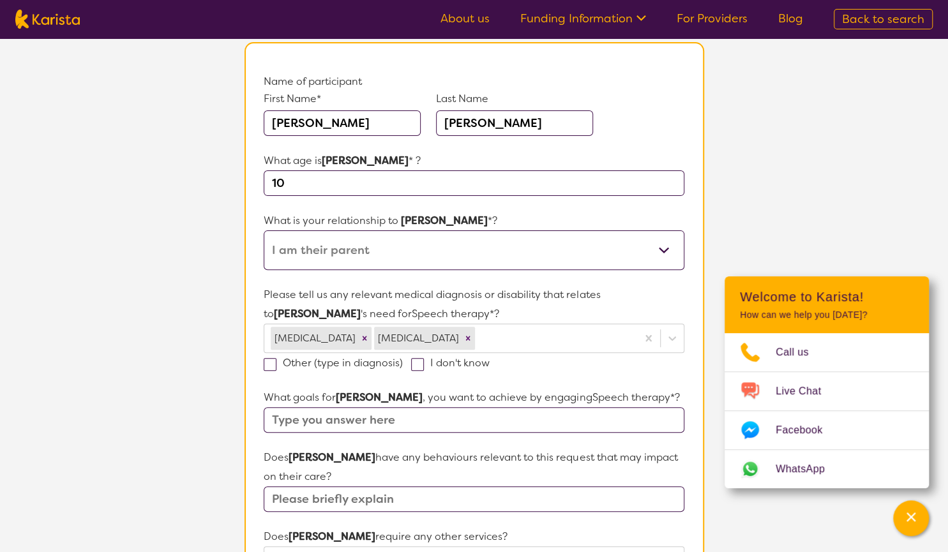
click at [197, 381] on section "L About You 2 Participant Details 3 Confirmation Participant Details & Service …" at bounding box center [474, 485] width 948 height 1127
click at [315, 417] on input "text" at bounding box center [474, 420] width 420 height 26
type input "Improve communication"
click at [334, 499] on input "text" at bounding box center [474, 500] width 420 height 26
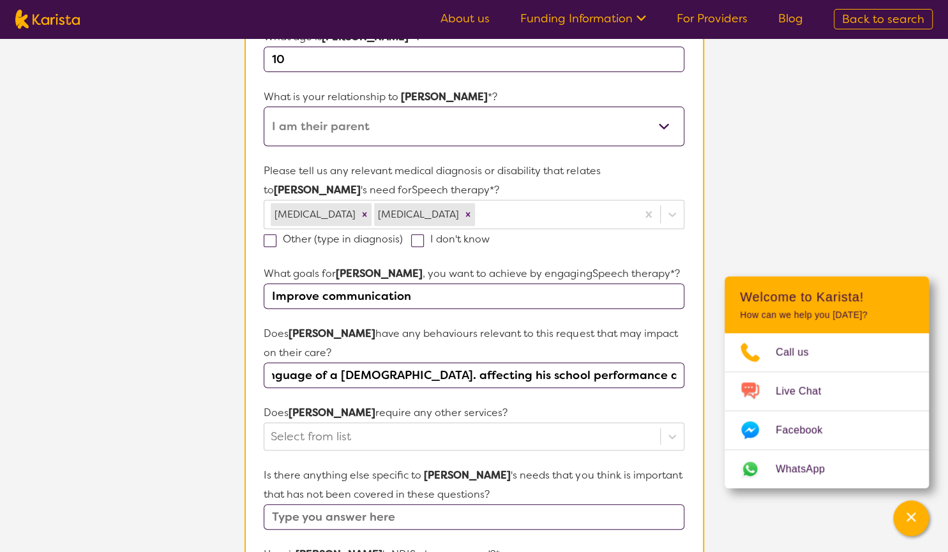
scroll to position [239, 0]
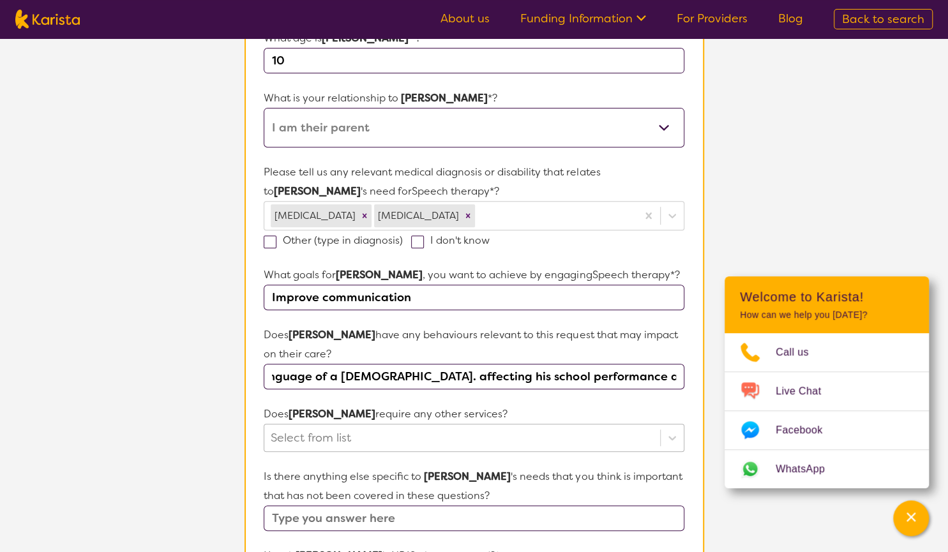
type input "recent assessment, language of a [DEMOGRAPHIC_DATA]. affecting his school perfo…"
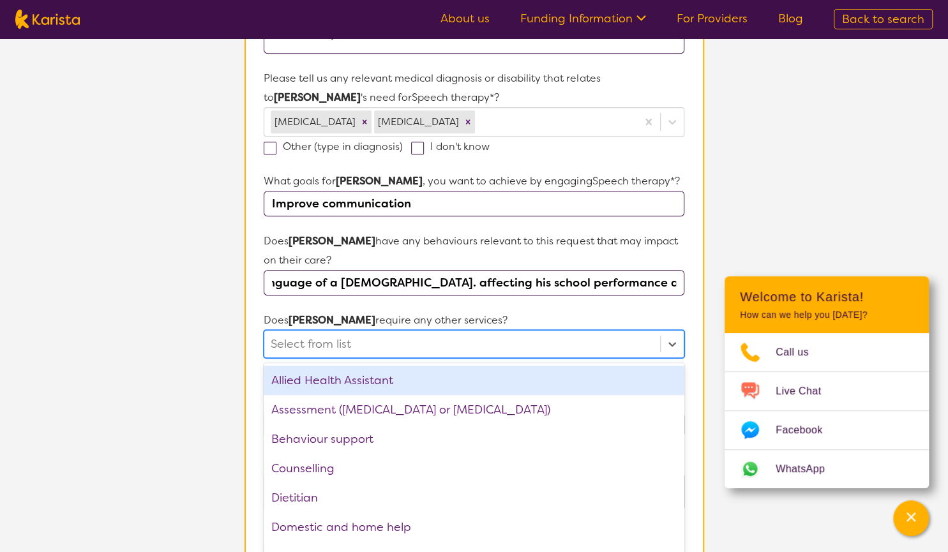
click at [349, 358] on div "option Allied Health Assistant focused, 1 of 22. 22 results available. Use Up a…" at bounding box center [474, 344] width 420 height 28
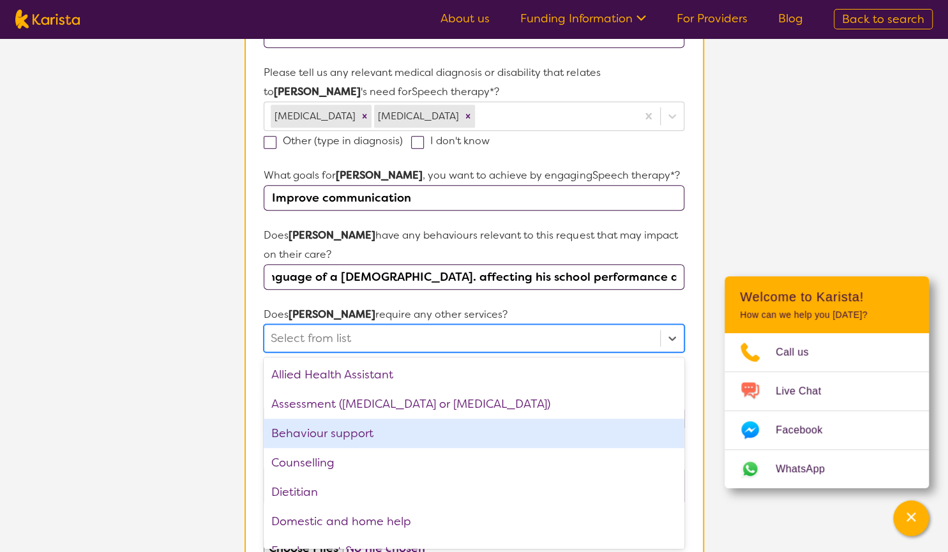
click at [292, 426] on div "Behaviour support" at bounding box center [474, 433] width 420 height 29
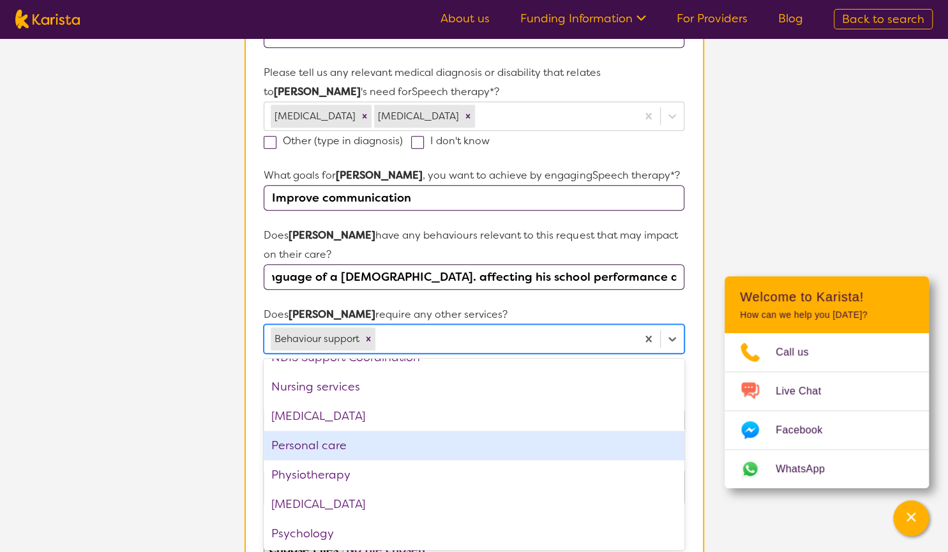
scroll to position [282, 0]
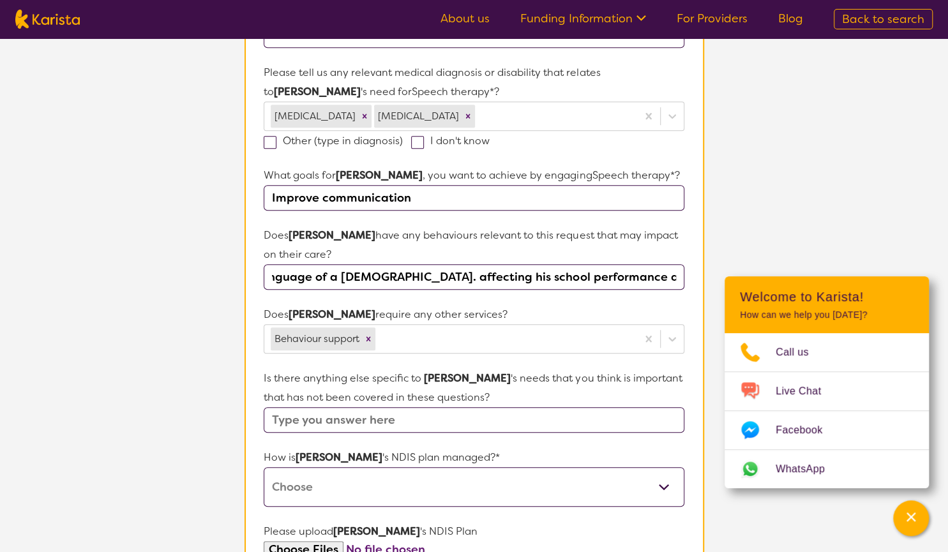
click at [224, 421] on section "L About You 2 Participant Details 3 Confirmation Participant Details & Service …" at bounding box center [474, 264] width 948 height 1128
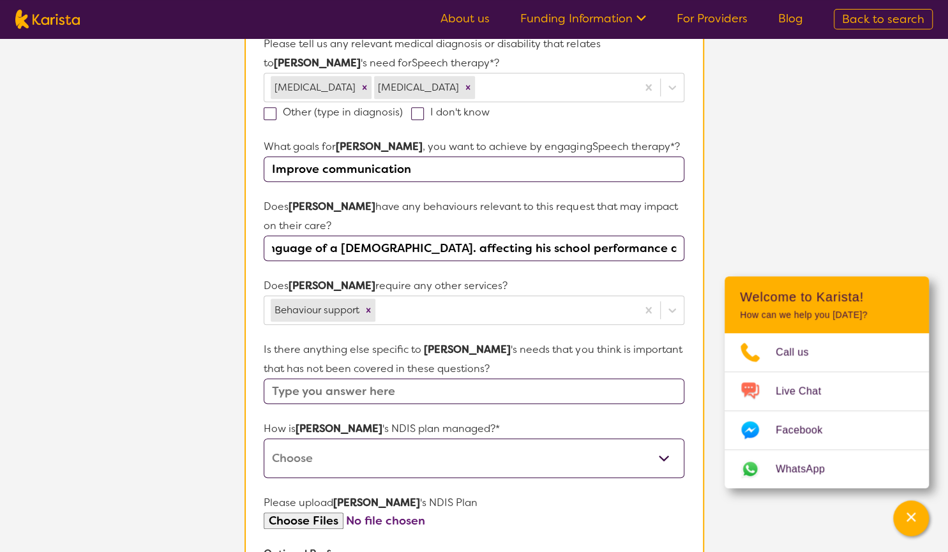
scroll to position [368, 0]
click at [330, 390] on input "text" at bounding box center [474, 391] width 420 height 26
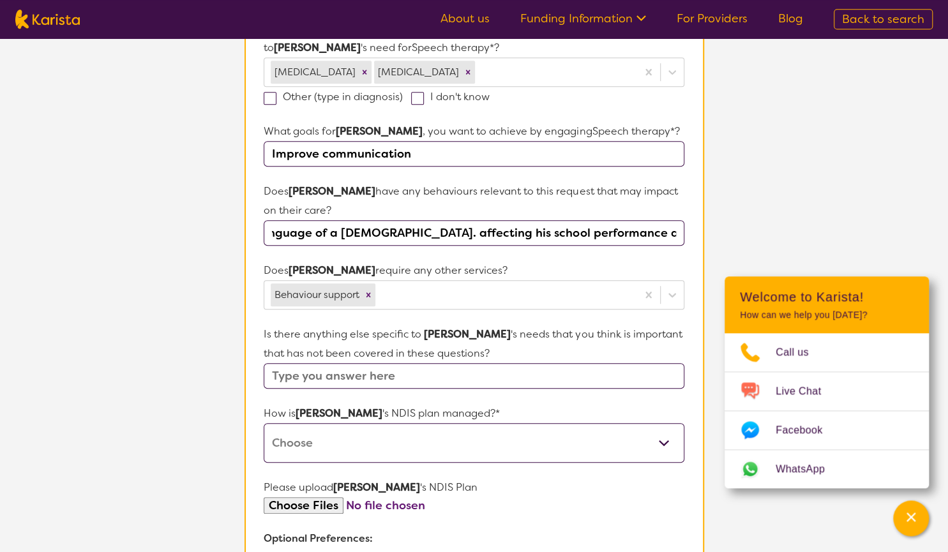
scroll to position [387, 0]
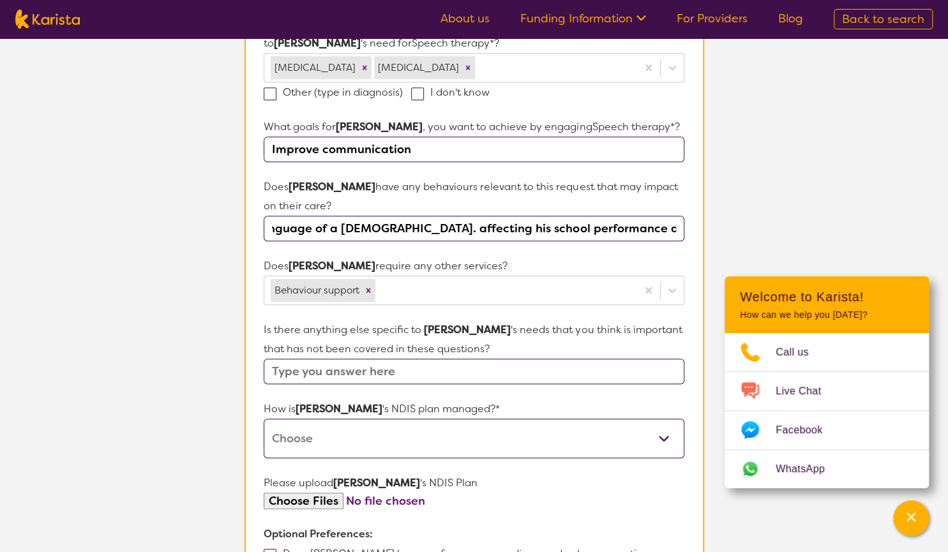
click at [264, 419] on select "Self-managed NDIS plan Managed by a registered plan management provider (not th…" at bounding box center [474, 439] width 420 height 40
select select "Self Managed"
click option "Self-managed NDIS plan" at bounding box center [0, 0] width 0 height 0
click at [290, 504] on input "file" at bounding box center [474, 501] width 420 height 17
type input "C:\fakepath\[PERSON_NAME].NDIS.plan.pdf"
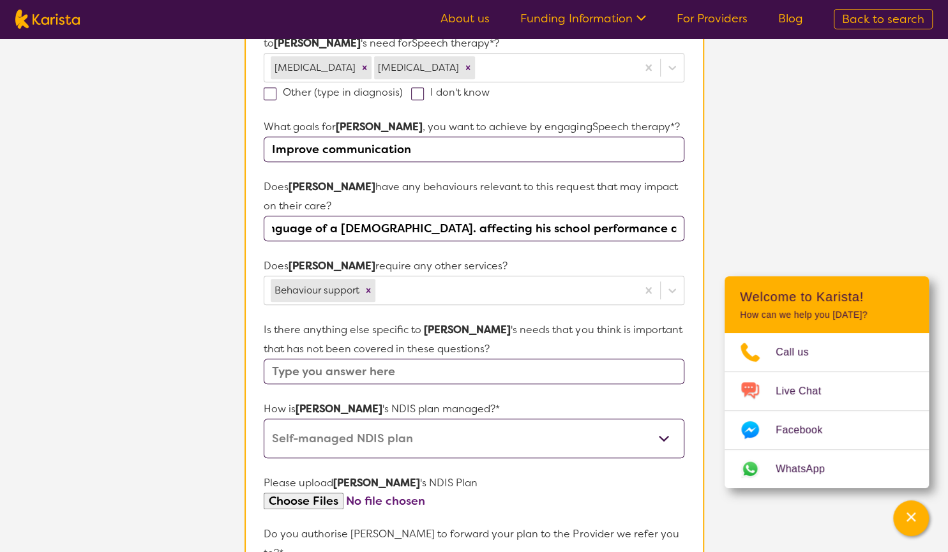
scroll to position [555, 0]
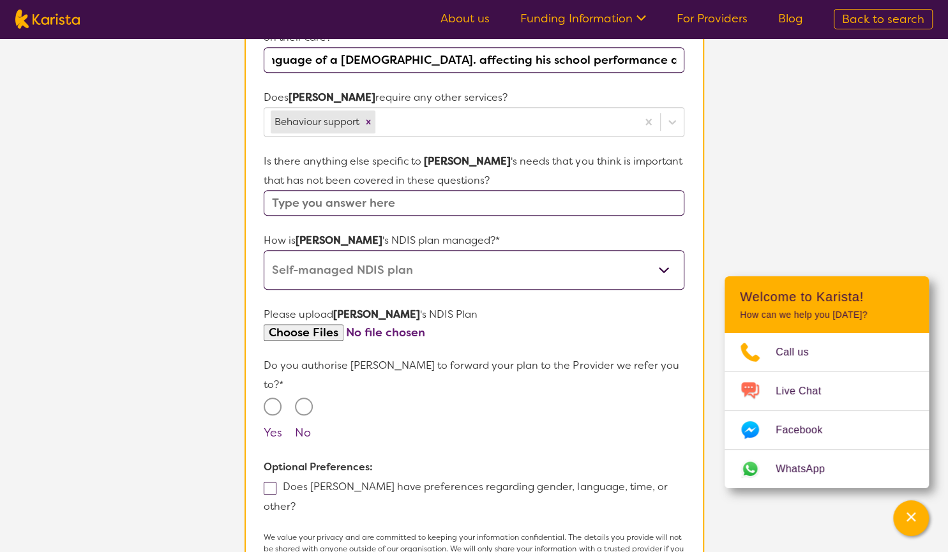
click at [275, 398] on input "Yes" at bounding box center [273, 407] width 18 height 18
radio input "true"
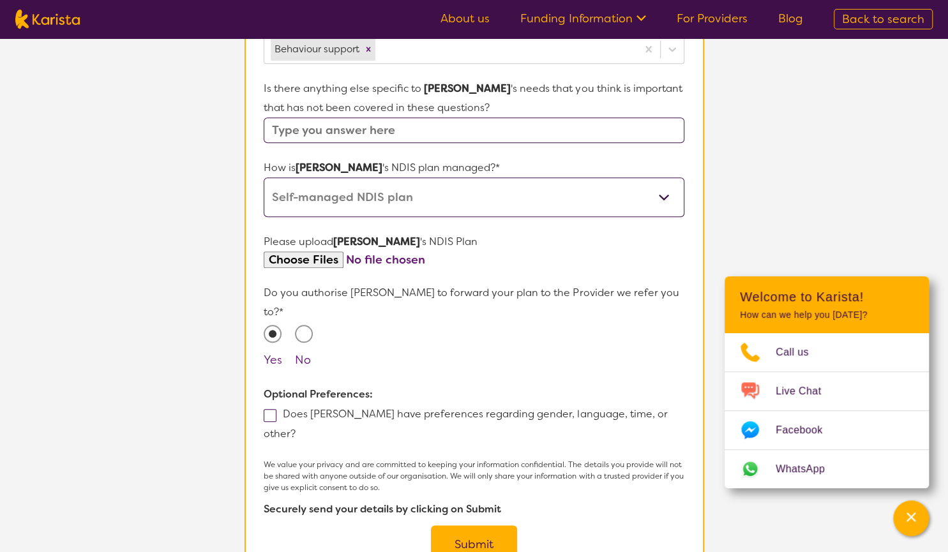
scroll to position [629, 0]
click at [490, 525] on button "Submit" at bounding box center [474, 544] width 86 height 38
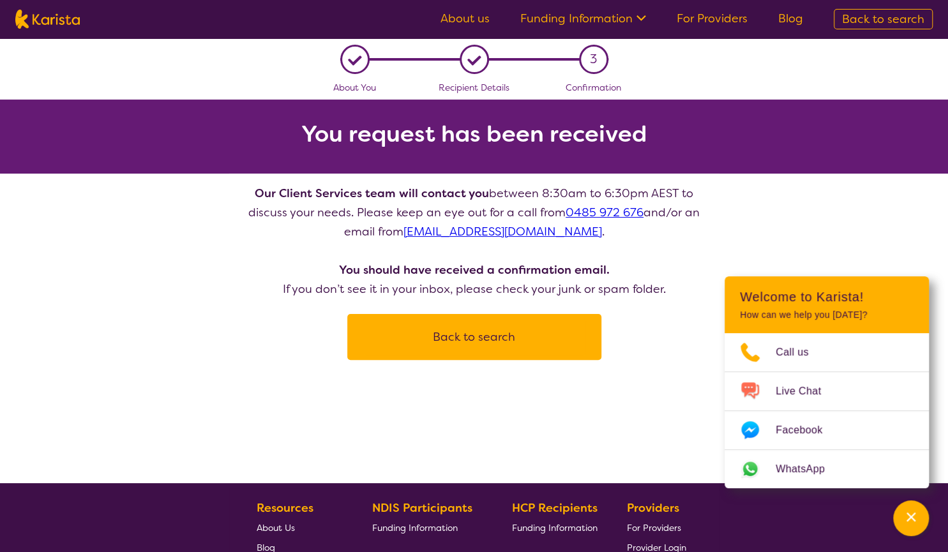
click at [474, 363] on div "L About You L Recipient Details 3 Confirmation You request has been received Ou…" at bounding box center [474, 260] width 948 height 445
